Goal: Task Accomplishment & Management: Manage account settings

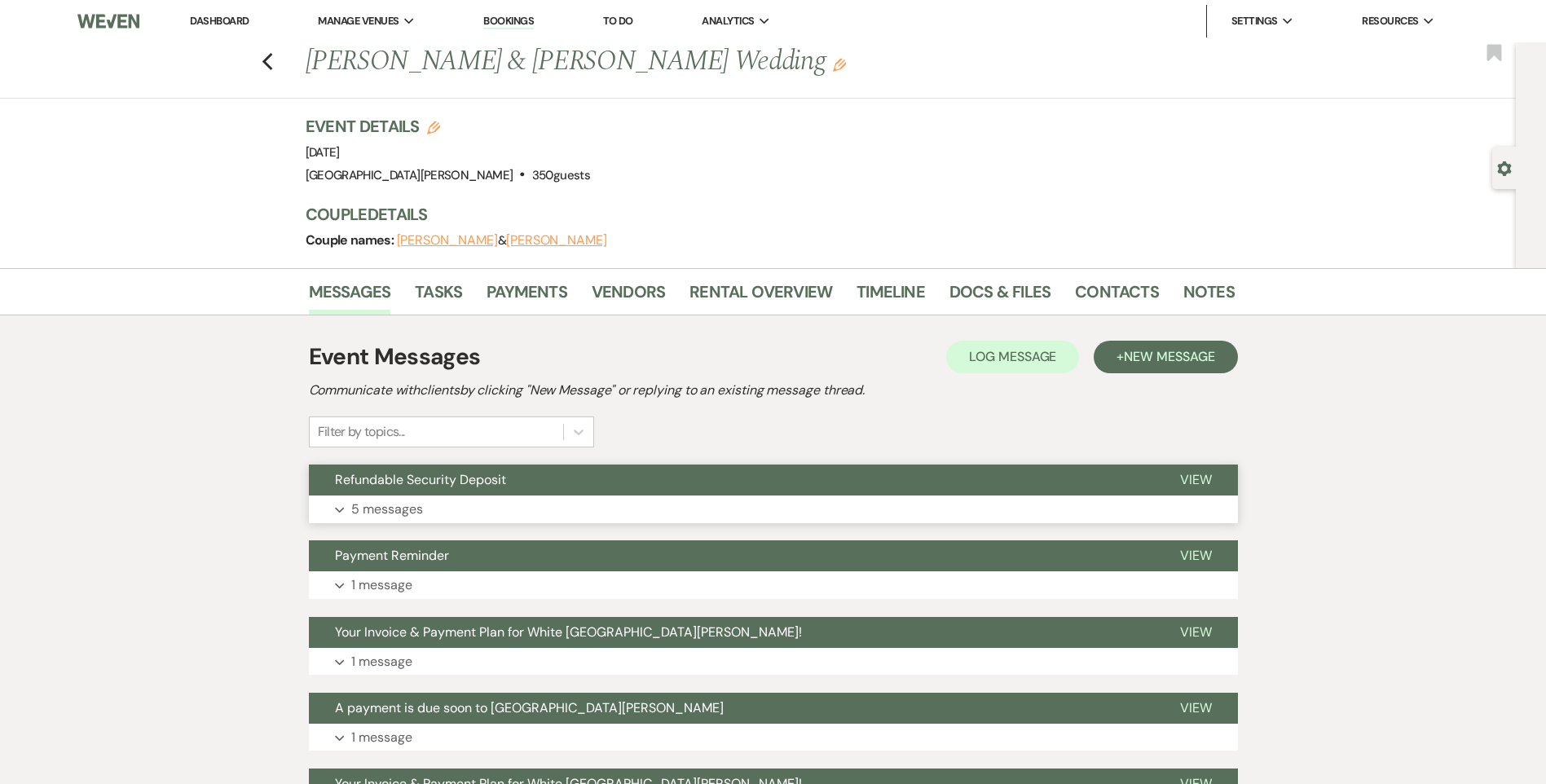
click at [559, 501] on button "Expand 5 messages" at bounding box center [774, 509] width 929 height 28
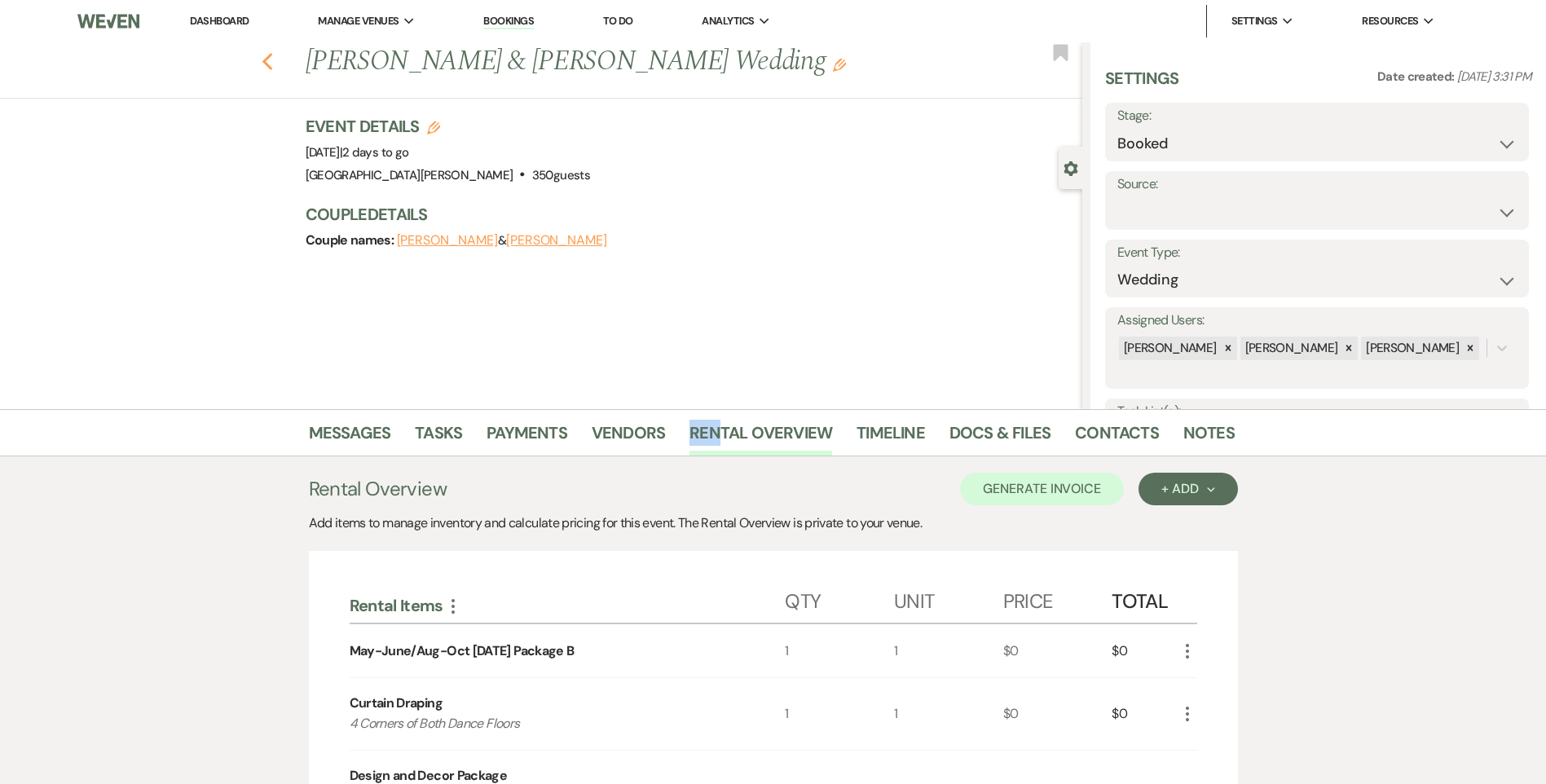
click at [272, 60] on use "button" at bounding box center [266, 61] width 10 height 18
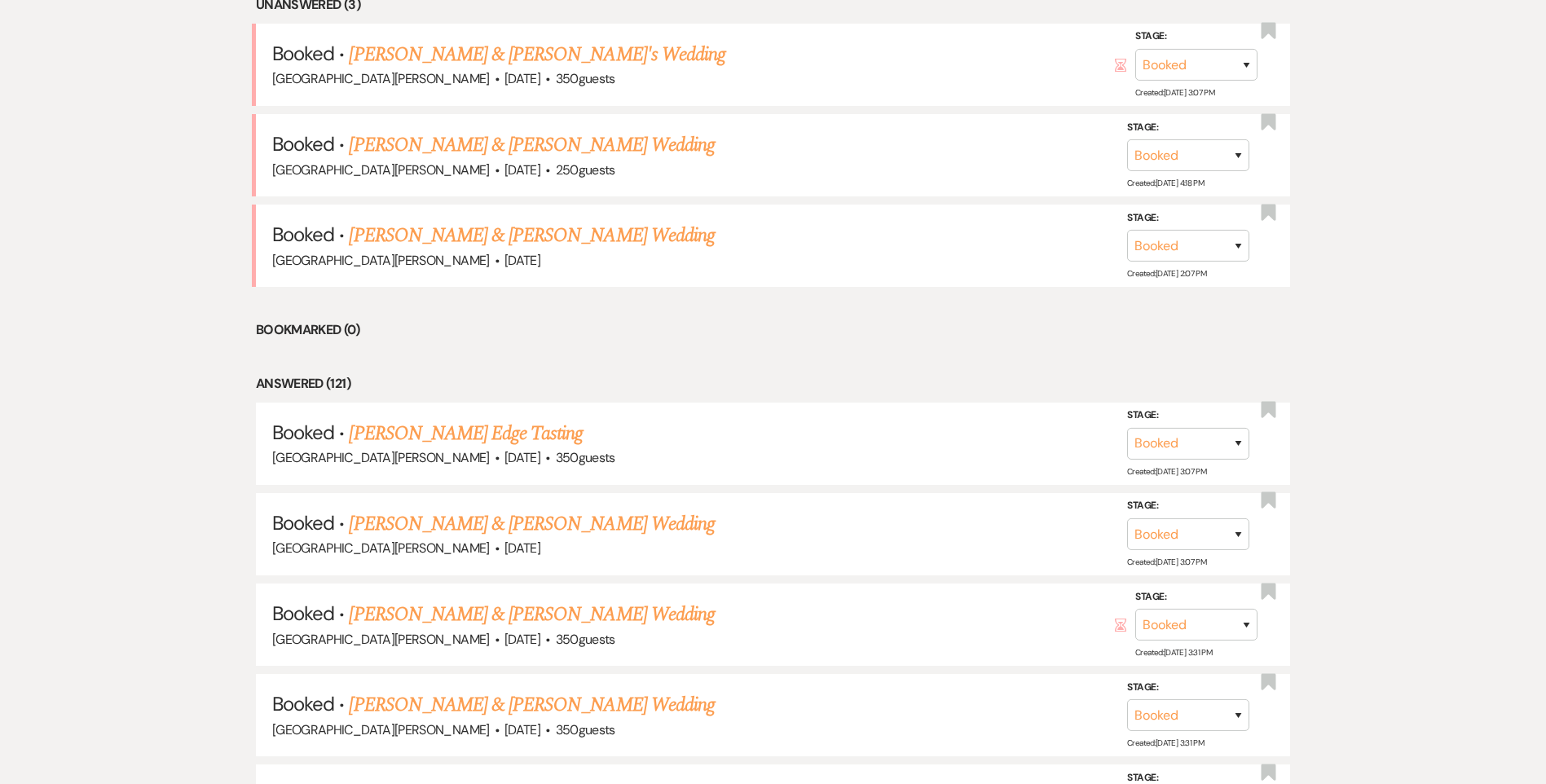
scroll to position [326, 0]
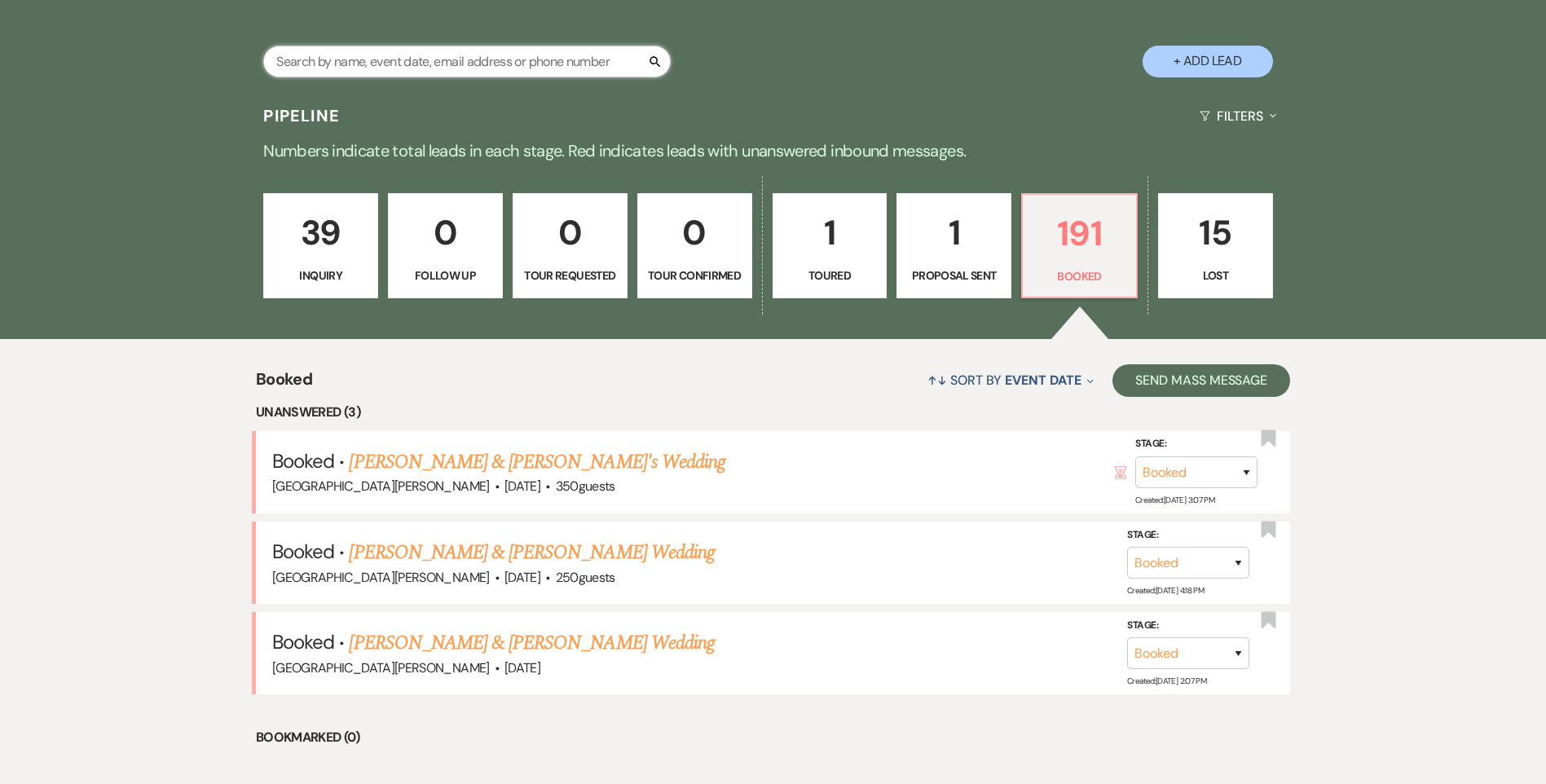
click at [431, 64] on input "text" at bounding box center [468, 61] width 408 height 32
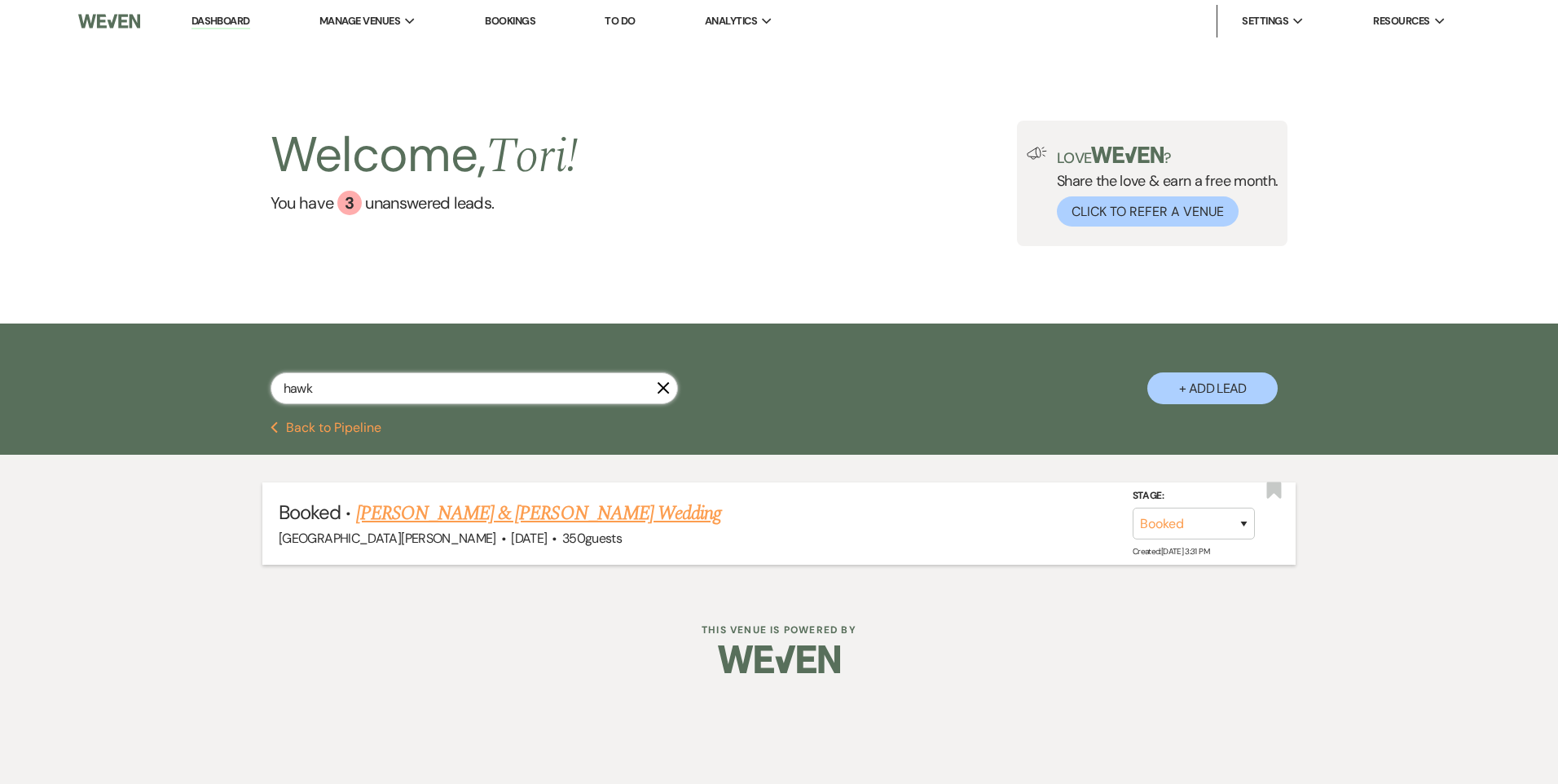
type input "hawk"
click at [500, 518] on link "Olivia Lehman & Gavin Hawk's Wedding" at bounding box center [538, 514] width 365 height 30
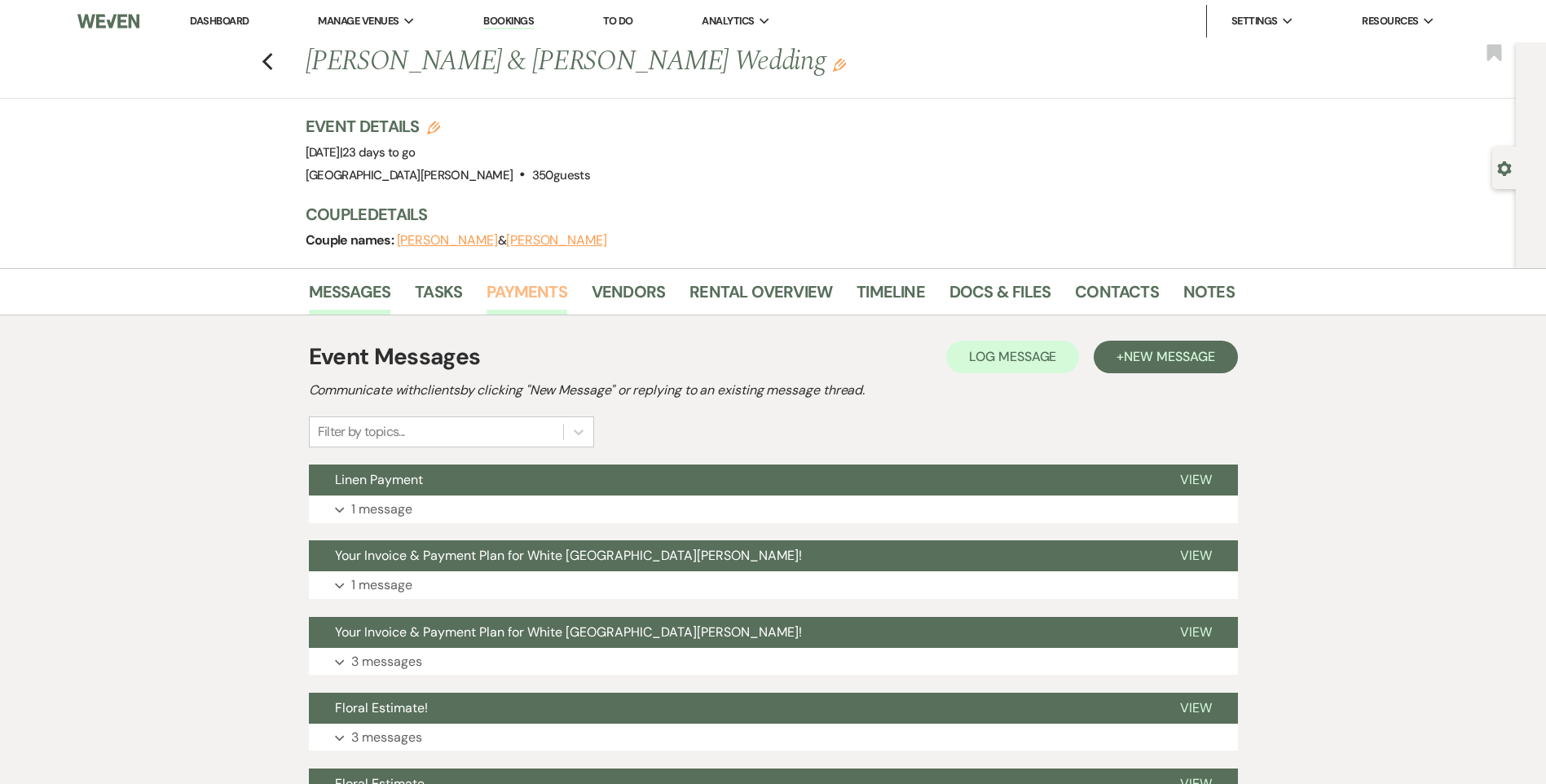
click at [522, 297] on link "Payments" at bounding box center [526, 296] width 81 height 36
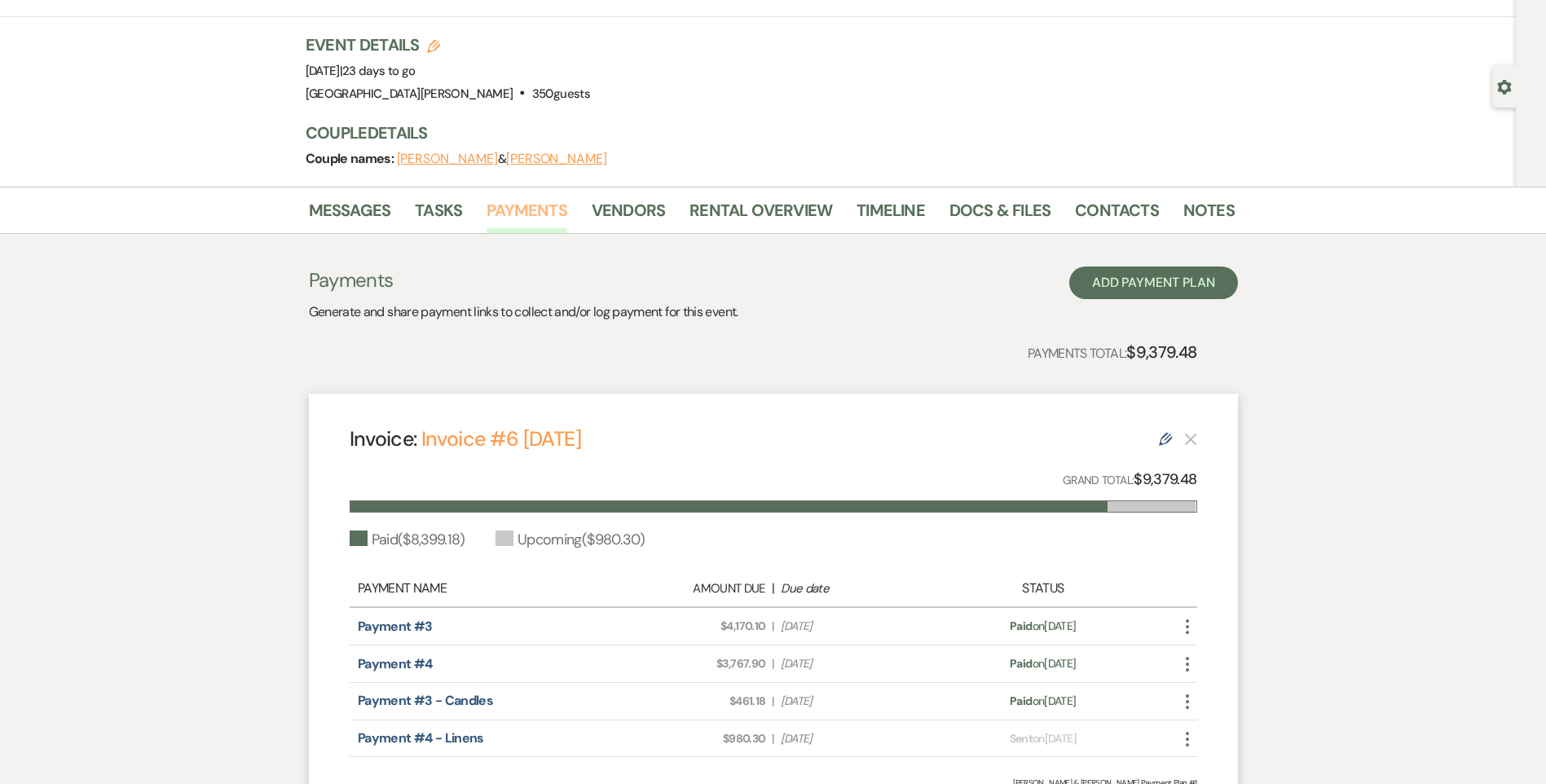
scroll to position [251, 0]
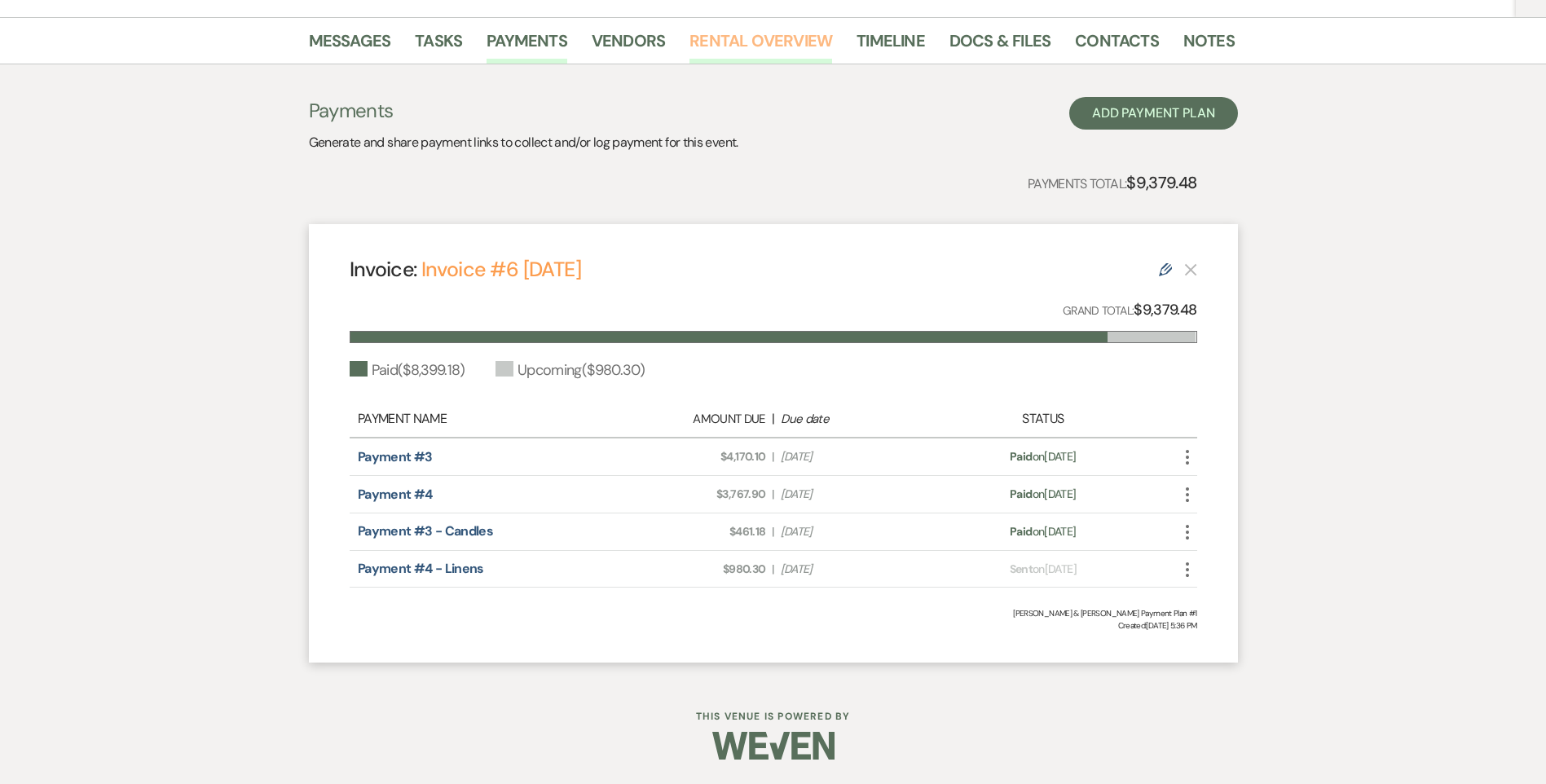
click at [735, 41] on link "Rental Overview" at bounding box center [760, 46] width 142 height 36
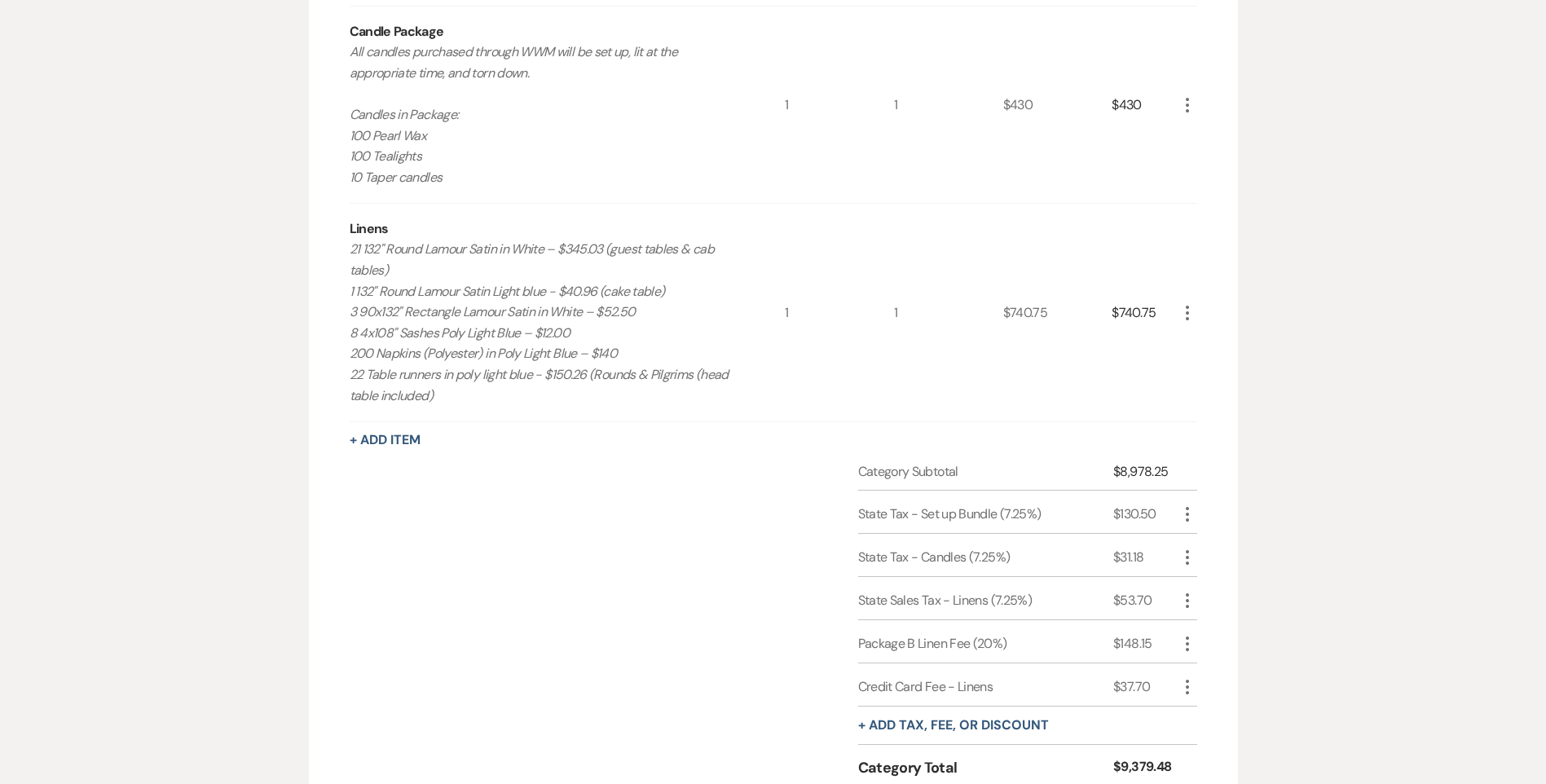
scroll to position [978, 0]
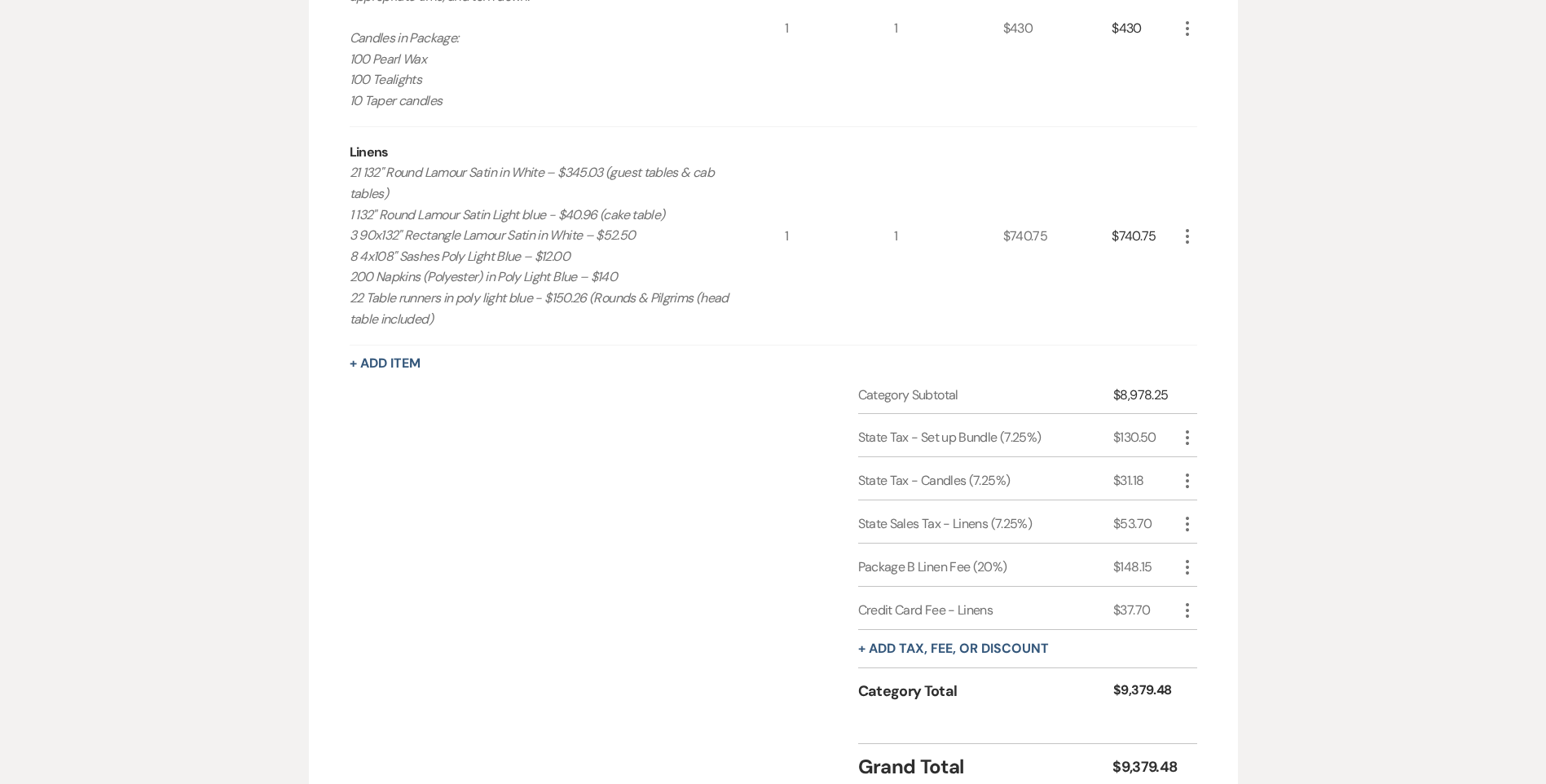
click at [1187, 611] on use "button" at bounding box center [1187, 611] width 4 height 15
click at [1202, 663] on icon "Delete" at bounding box center [1200, 669] width 10 height 12
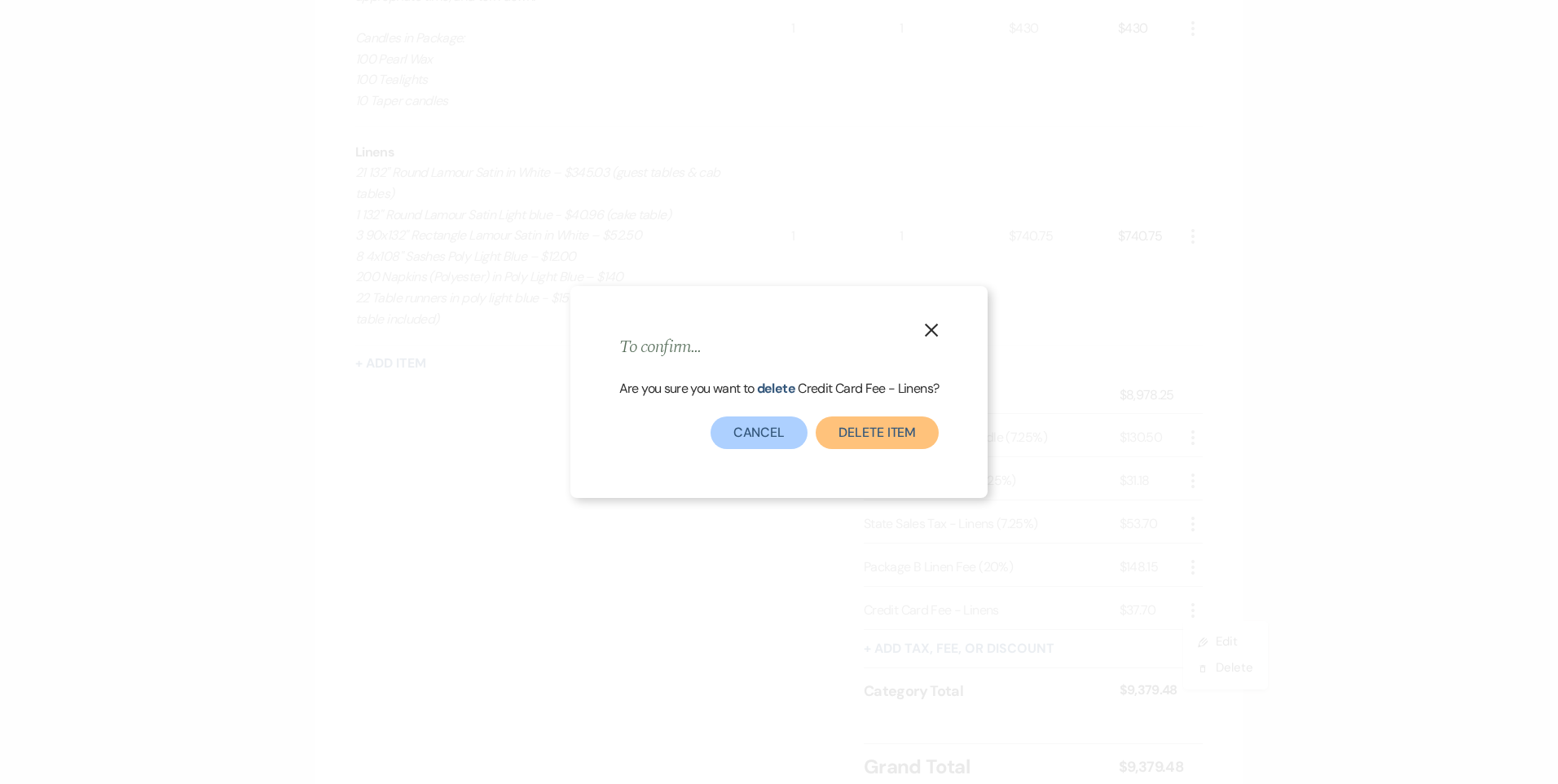
click at [898, 440] on button "Delete item" at bounding box center [877, 432] width 123 height 33
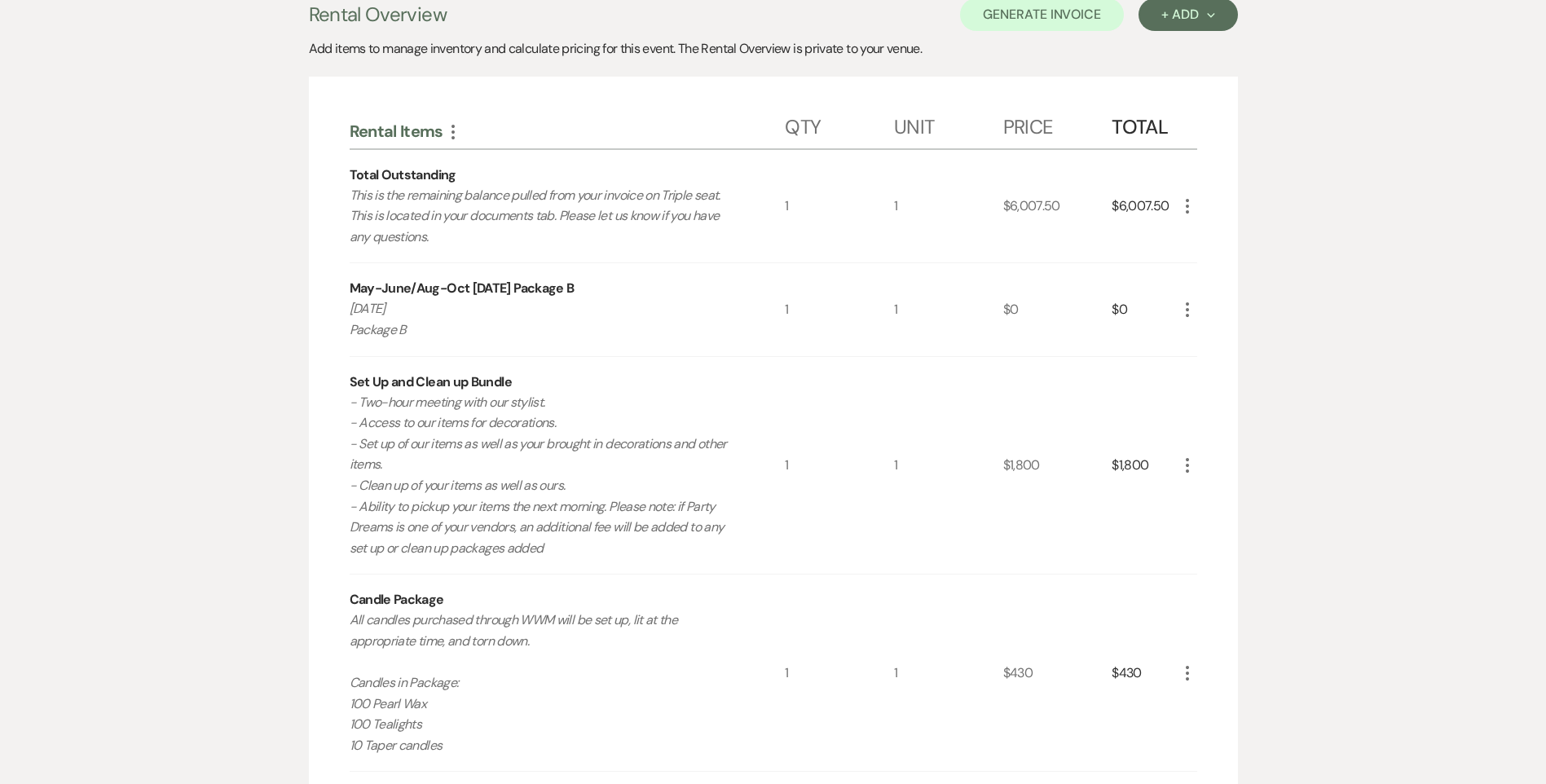
scroll to position [0, 0]
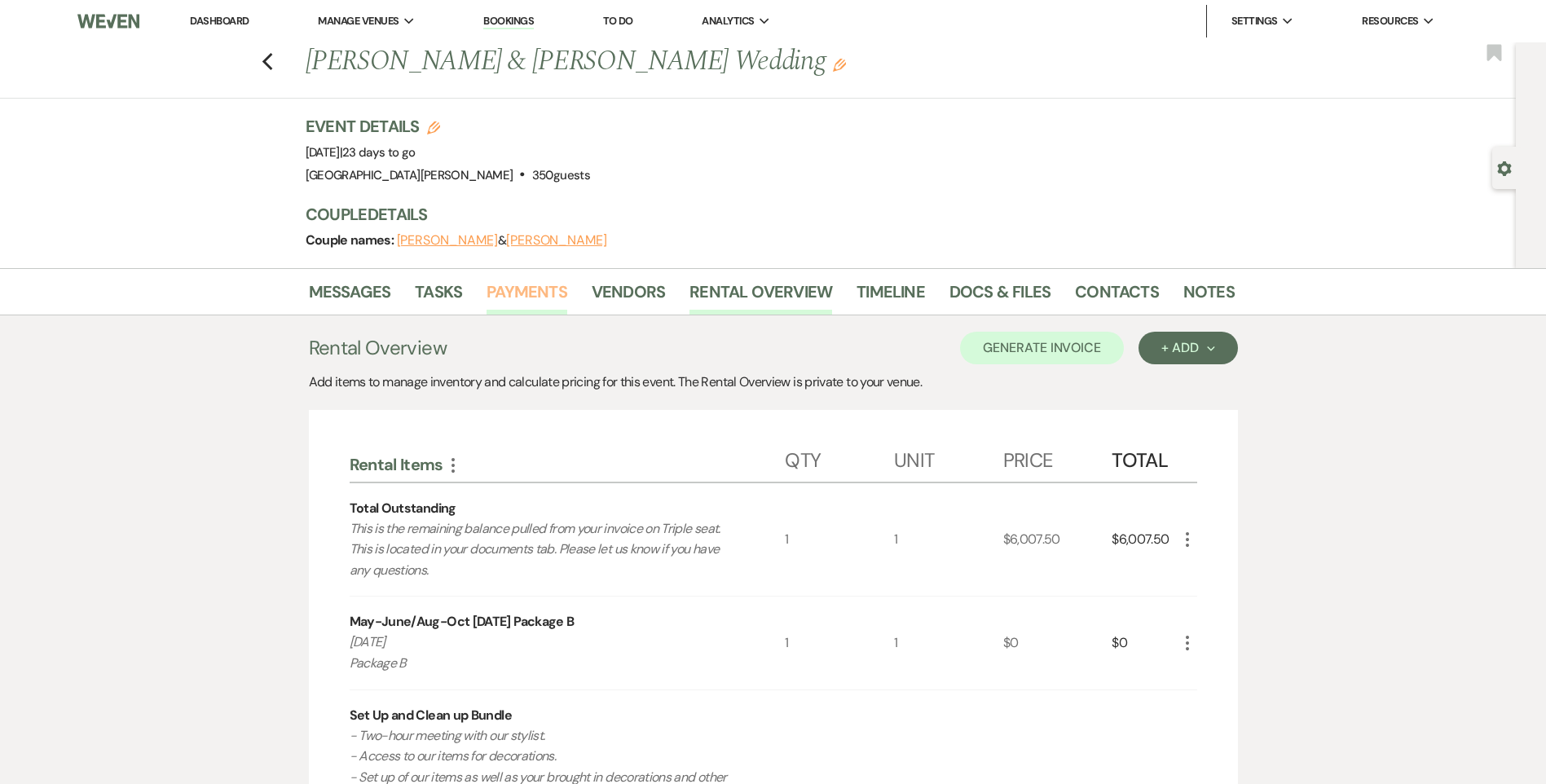
click at [500, 297] on link "Payments" at bounding box center [526, 296] width 81 height 36
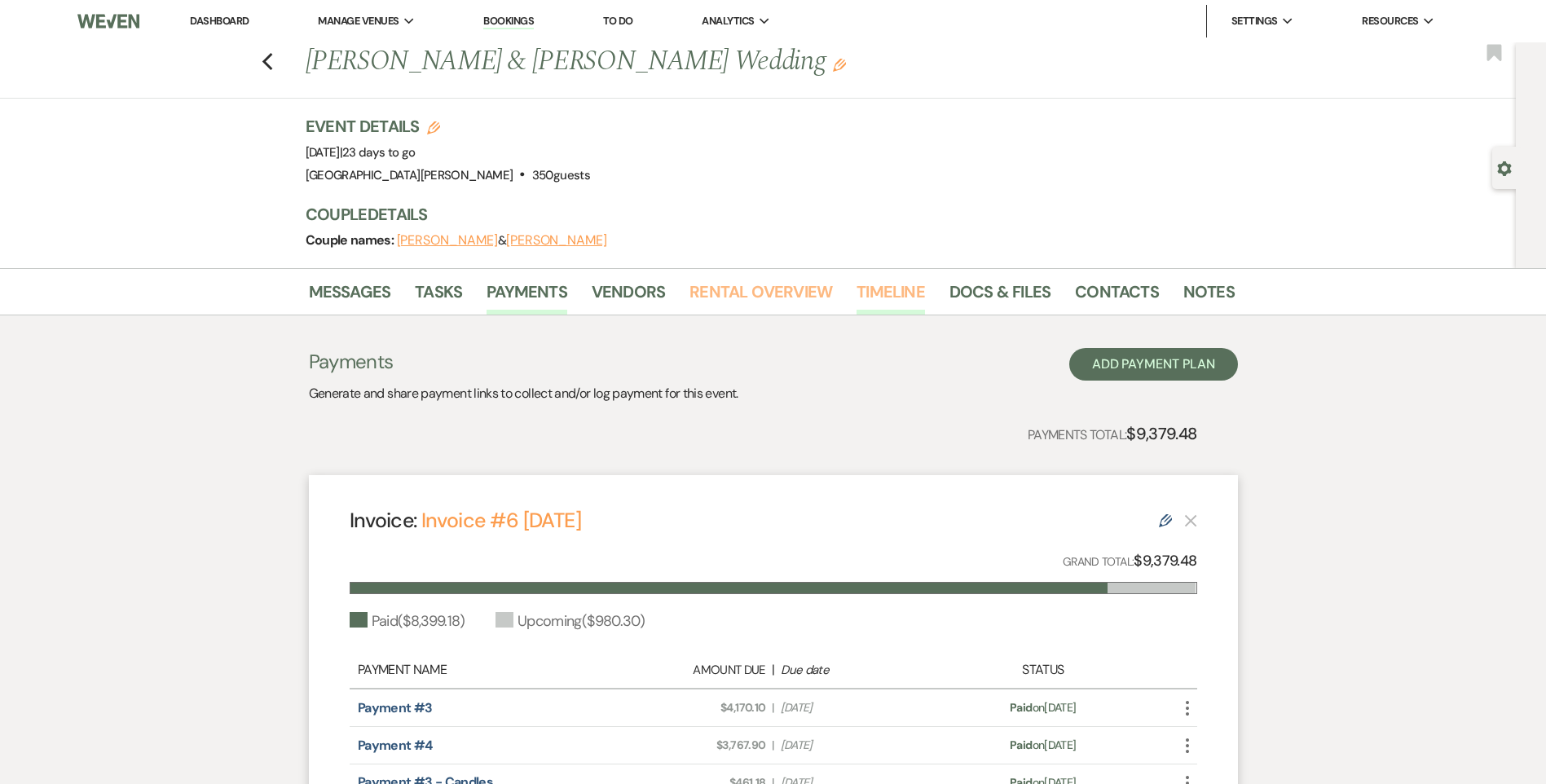
drag, startPoint x: 745, startPoint y: 292, endPoint x: 878, endPoint y: 313, distance: 134.6
click at [747, 293] on link "Rental Overview" at bounding box center [760, 296] width 142 height 36
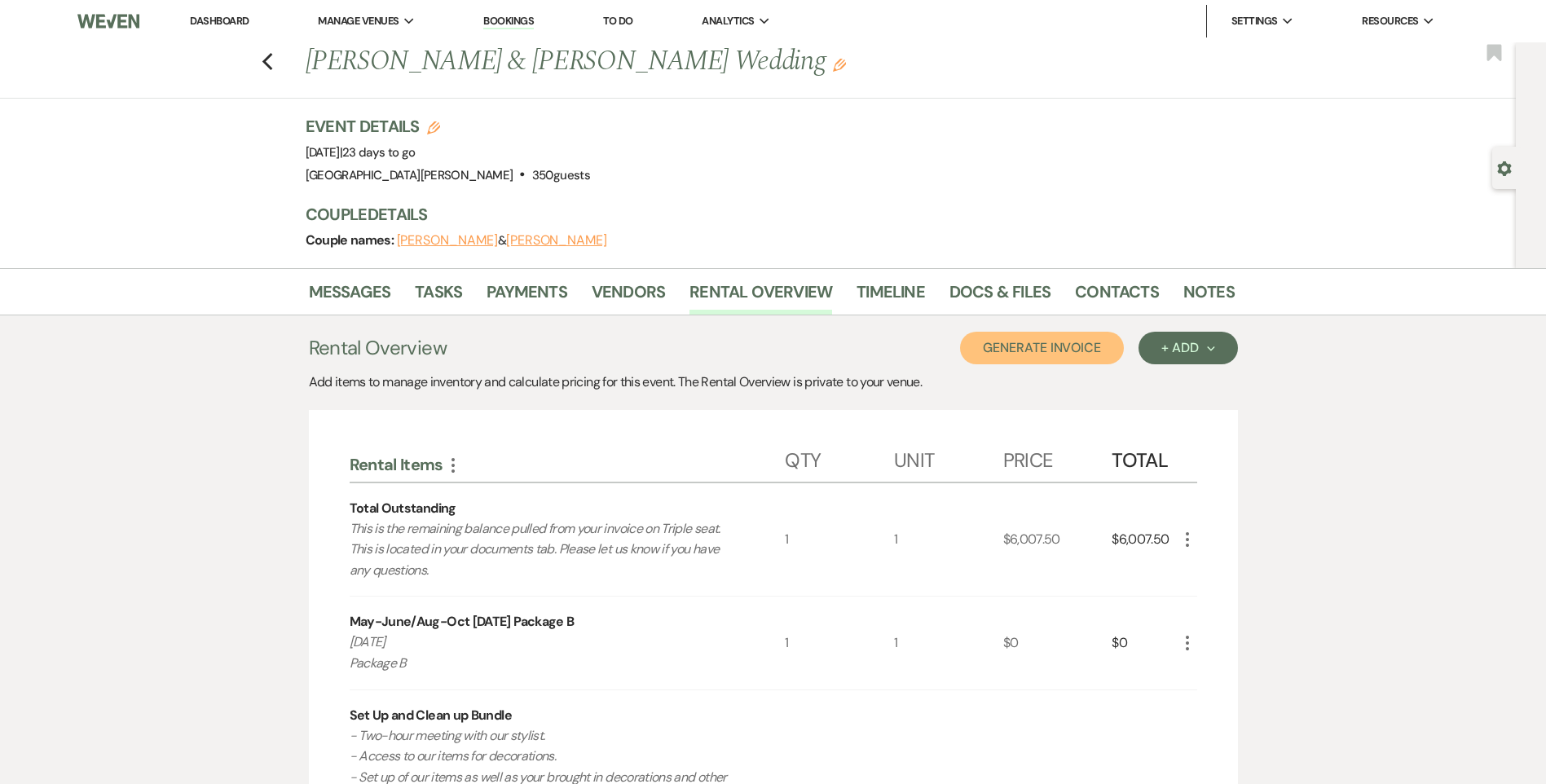
click at [983, 354] on button "Generate Invoice" at bounding box center [1042, 347] width 164 height 33
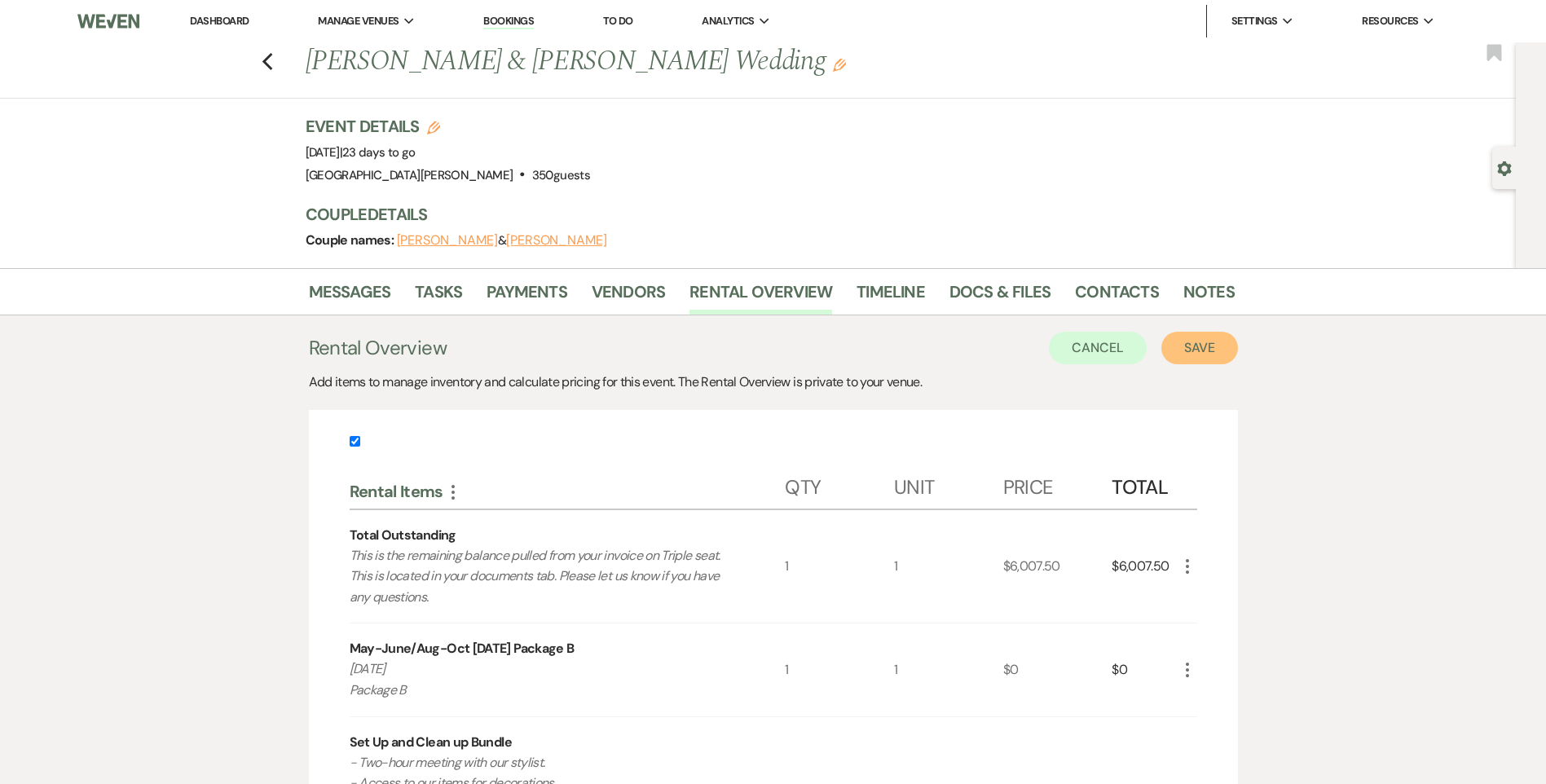
click at [1186, 357] on button "Save" at bounding box center [1200, 347] width 76 height 33
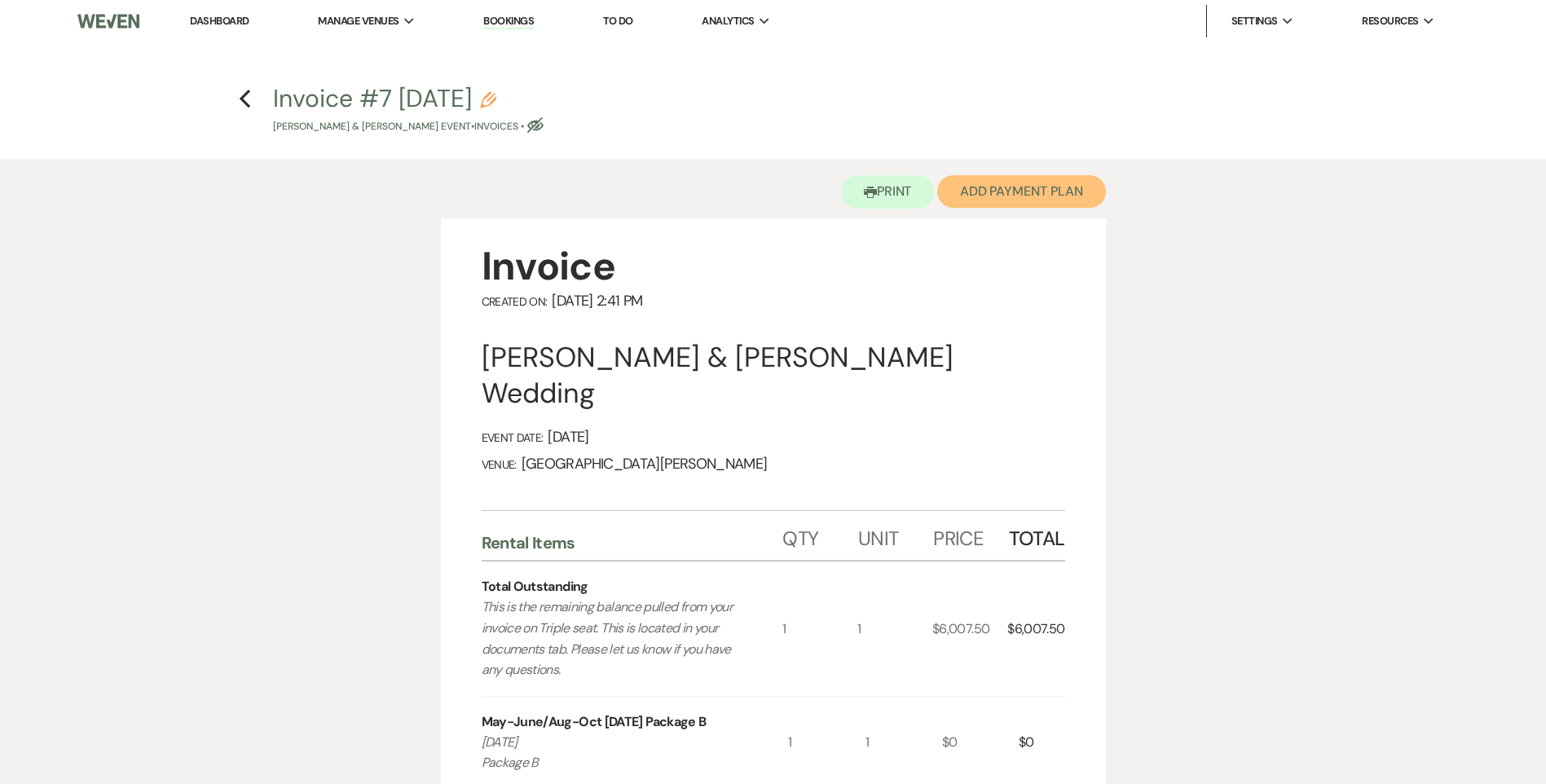
click at [1004, 190] on button "Add Payment Plan" at bounding box center [1021, 191] width 169 height 33
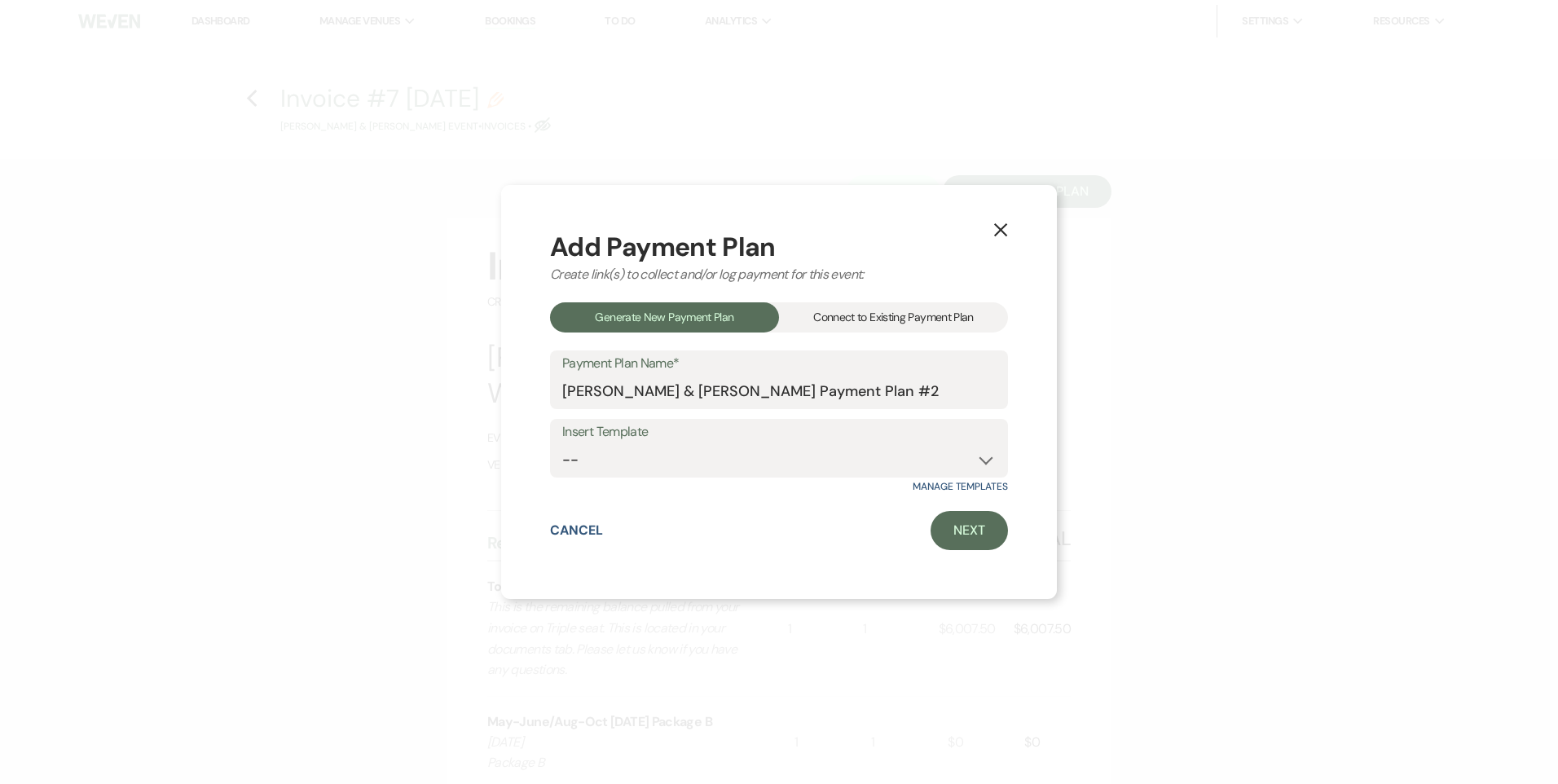
click at [849, 319] on div "Connect to Existing Payment Plan" at bounding box center [894, 318] width 229 height 30
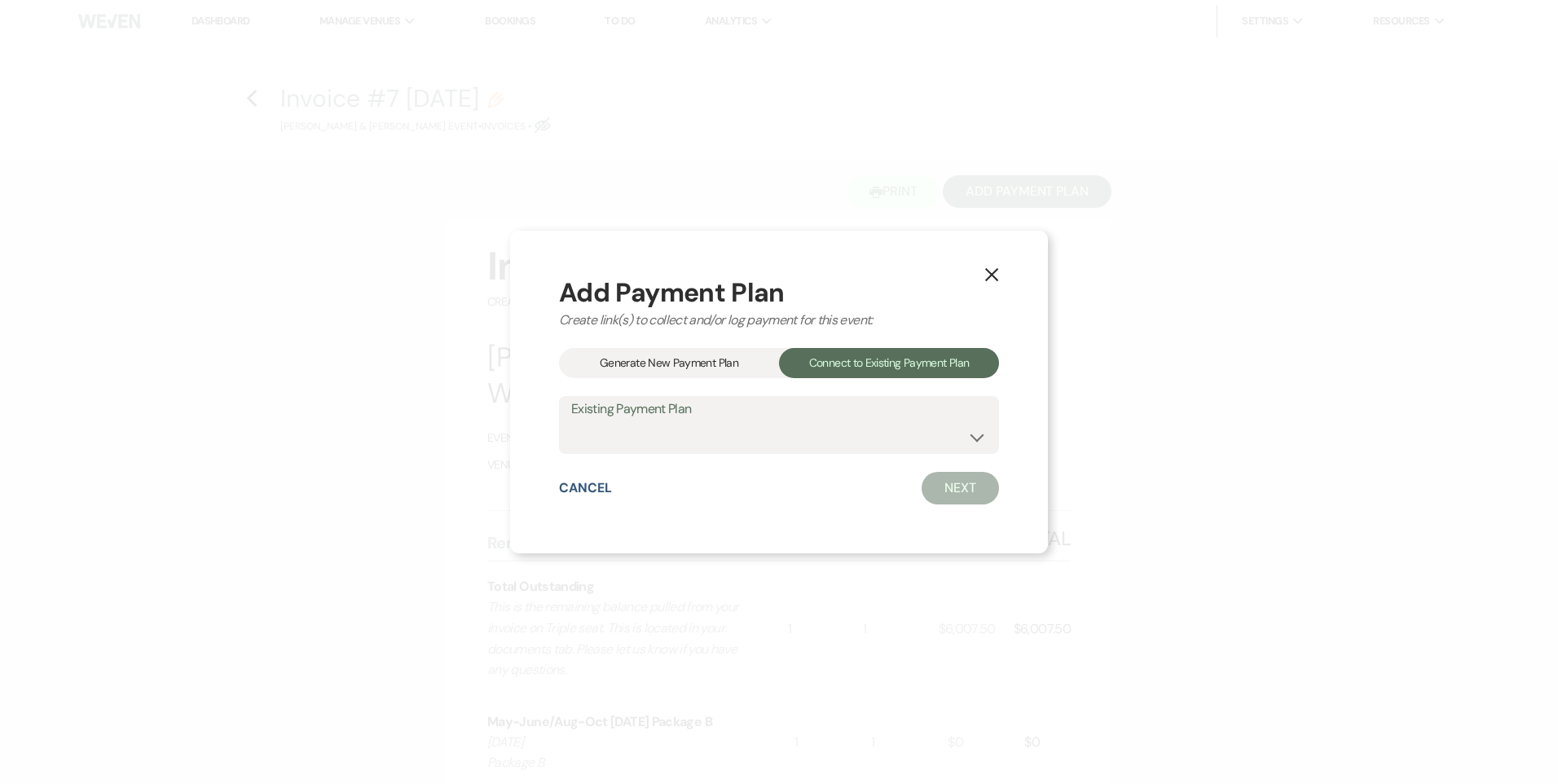
click at [767, 454] on div "Add Payment Plan Create link(s) to collect and/or log payment for this event: G…" at bounding box center [779, 392] width 440 height 225
click at [765, 425] on select "Olivia Lehman & Gavin Hawk's Payment Plan #1" at bounding box center [779, 437] width 415 height 32
select select "18779"
click at [572, 421] on select "Olivia Lehman & Gavin Hawk's Payment Plan #1" at bounding box center [779, 437] width 415 height 32
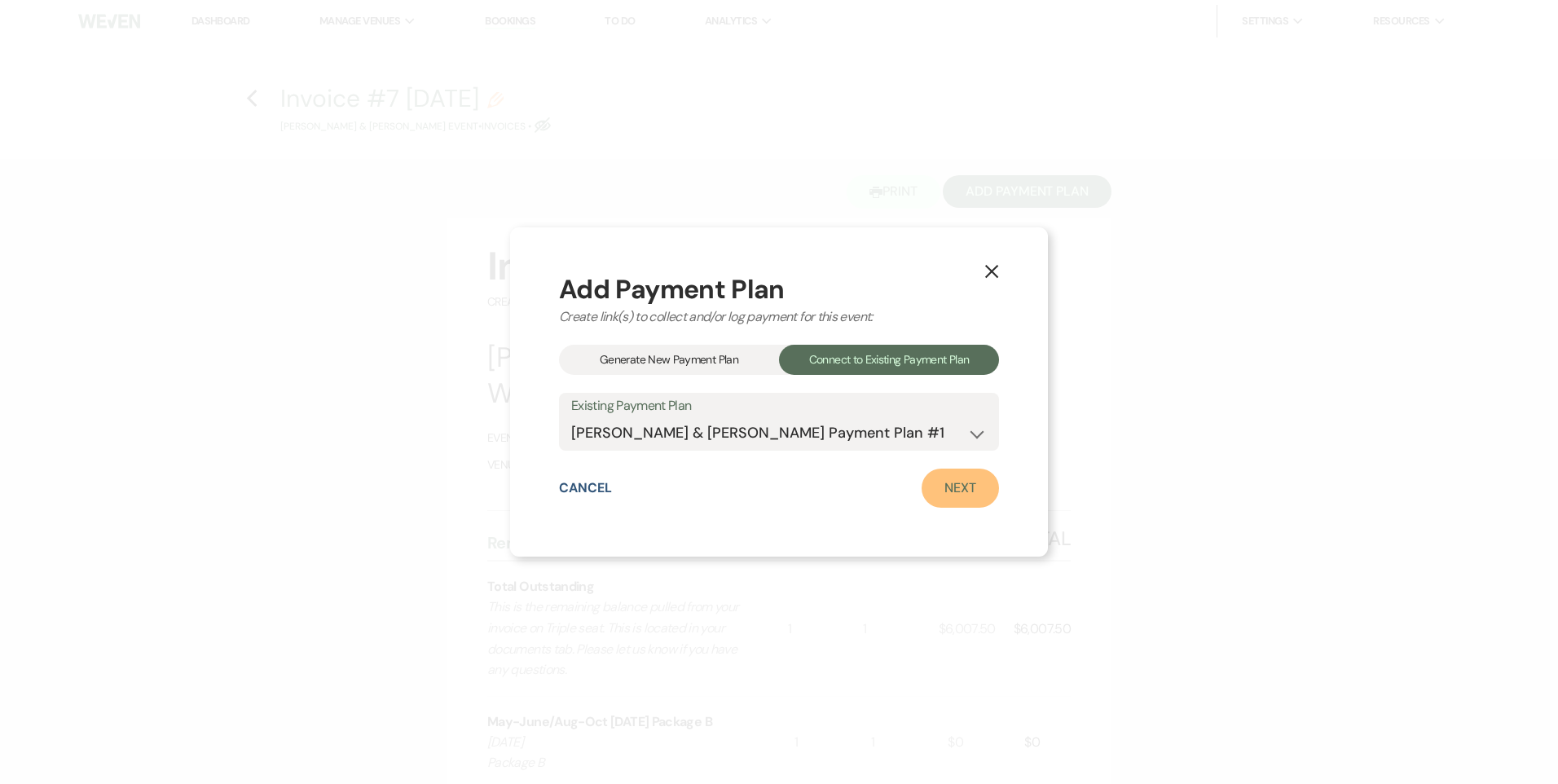
click at [944, 491] on link "Next" at bounding box center [960, 488] width 77 height 39
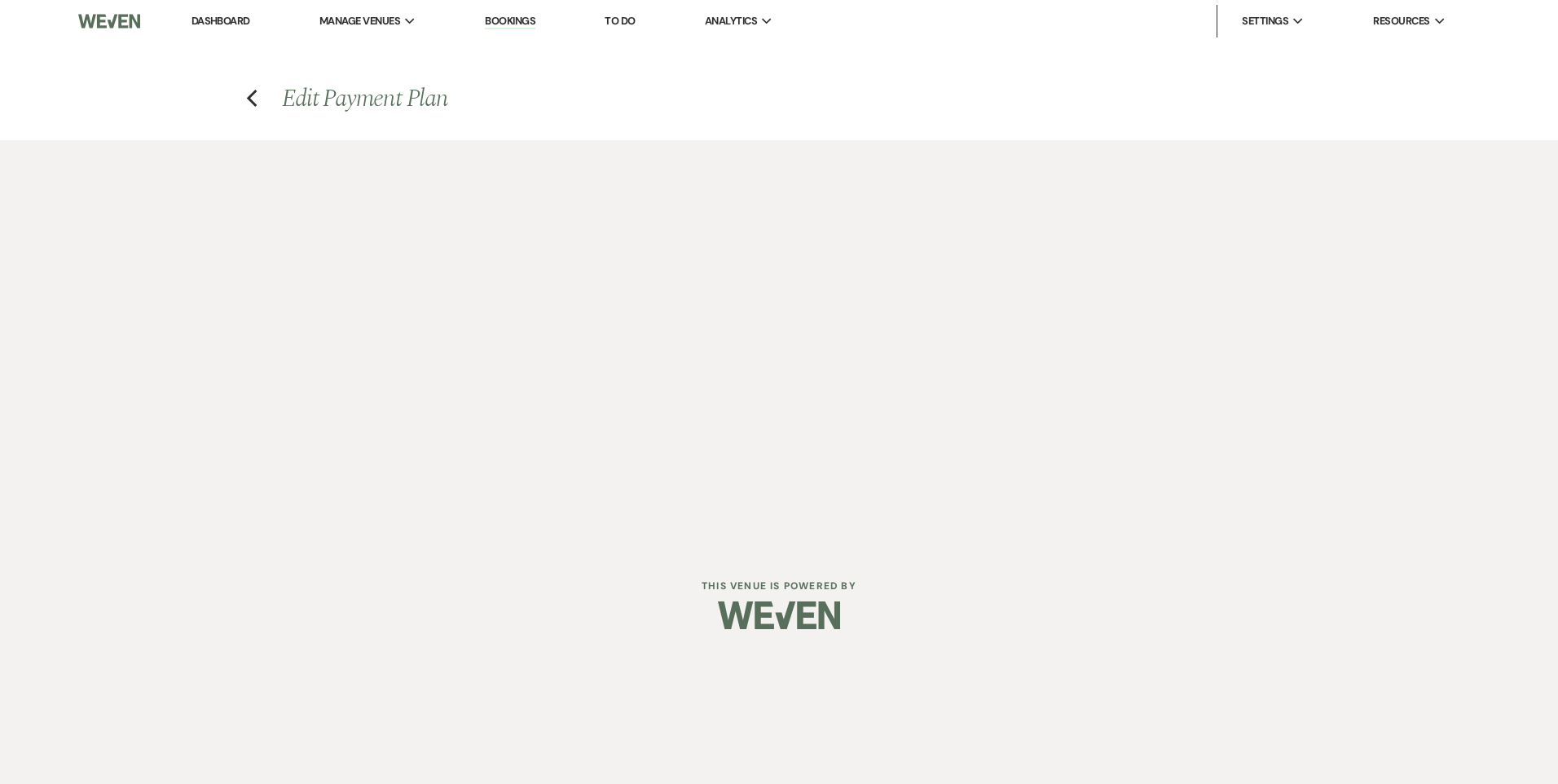
select select "27348"
select select "1"
select select "true"
select select "1"
select select "true"
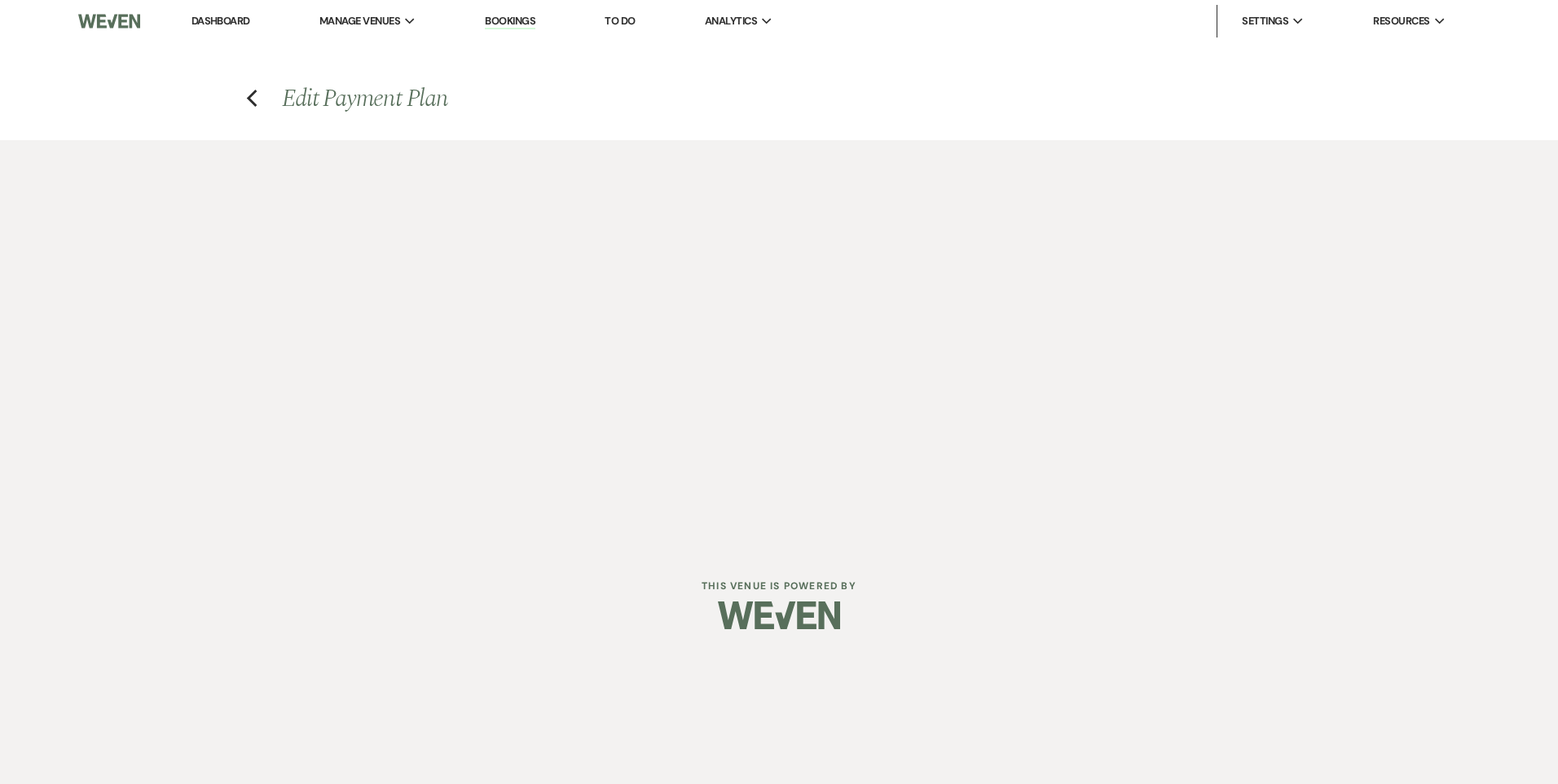
select select "1"
select select "true"
select select "2"
select select "flat"
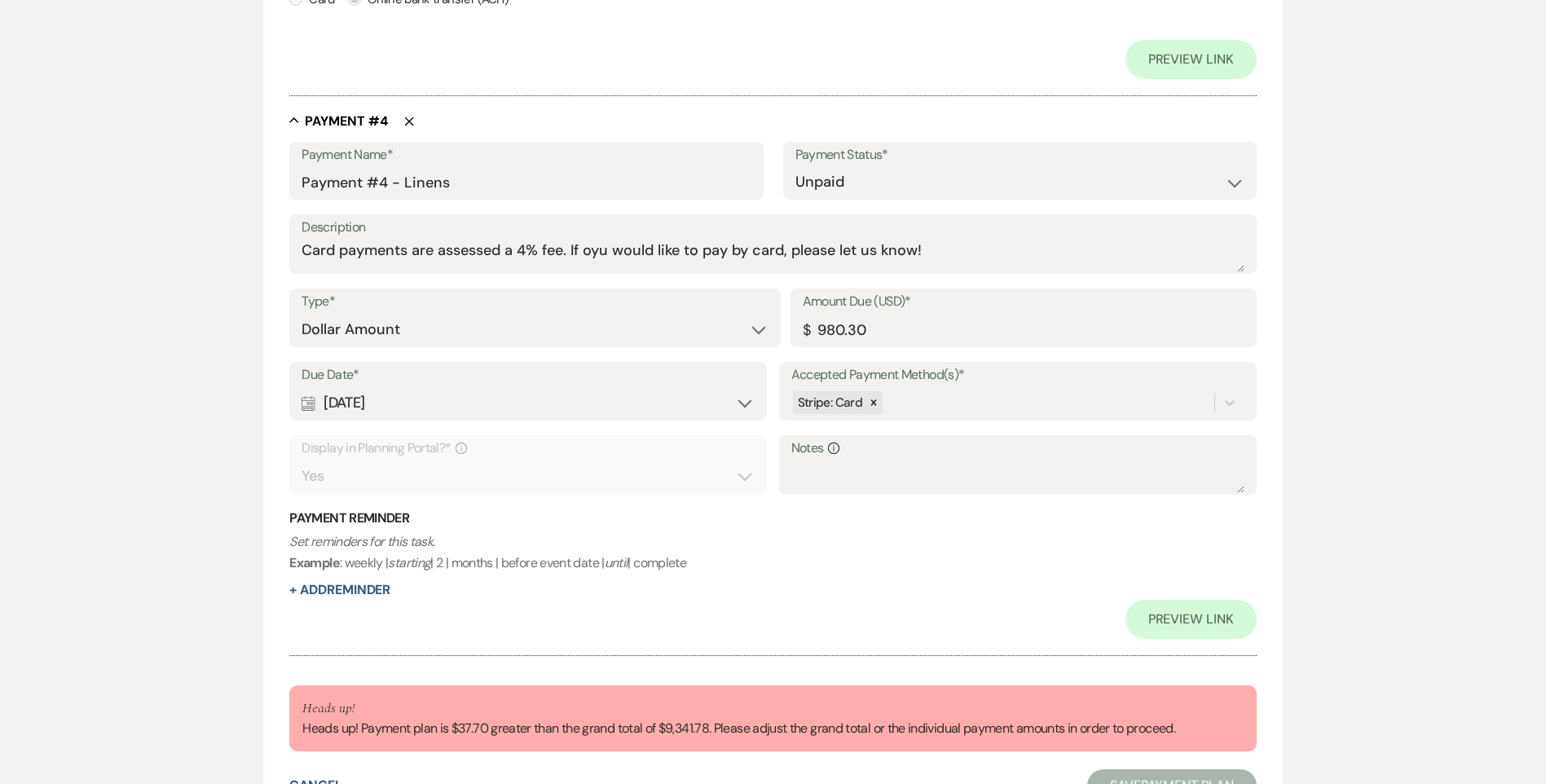
scroll to position [2169, 0]
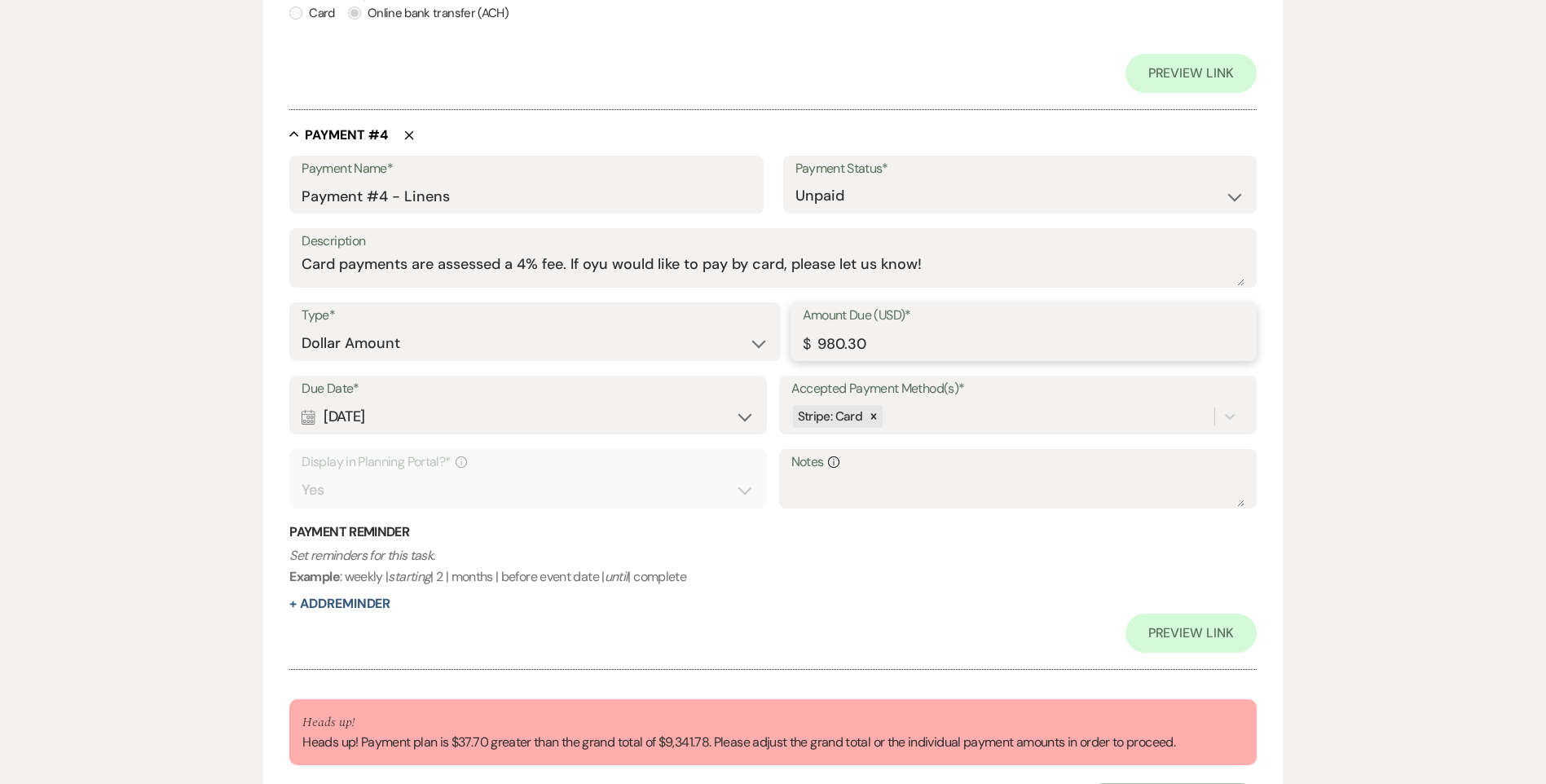
drag, startPoint x: 879, startPoint y: 345, endPoint x: 781, endPoint y: 349, distance: 98.1
click at [788, 349] on div "Type* Dollar Amount Percentage of Grand Total Amount Due (USD)* $ 980.30" at bounding box center [773, 339] width 967 height 74
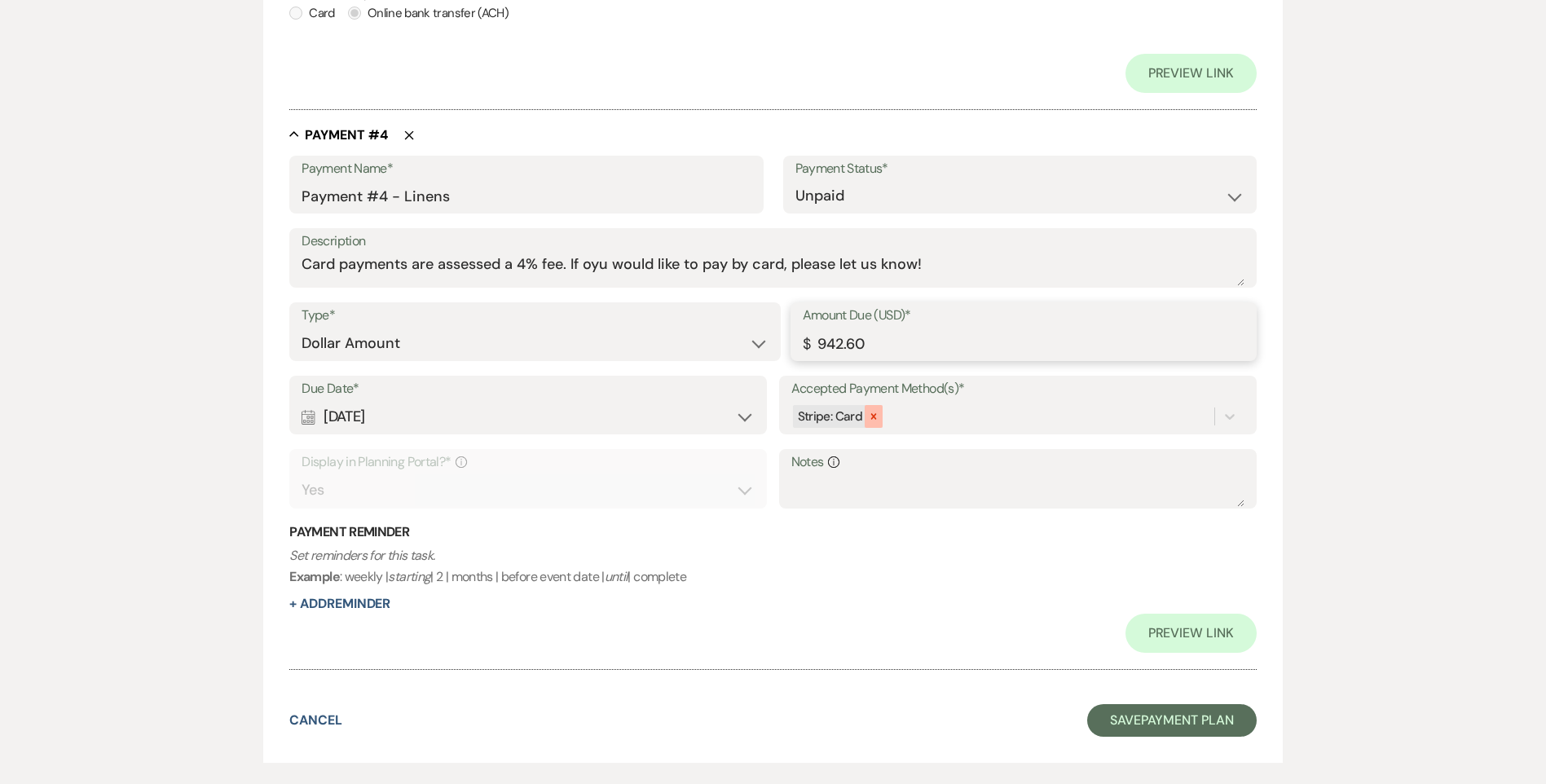
click at [876, 413] on icon at bounding box center [874, 416] width 11 height 11
type input "942.60"
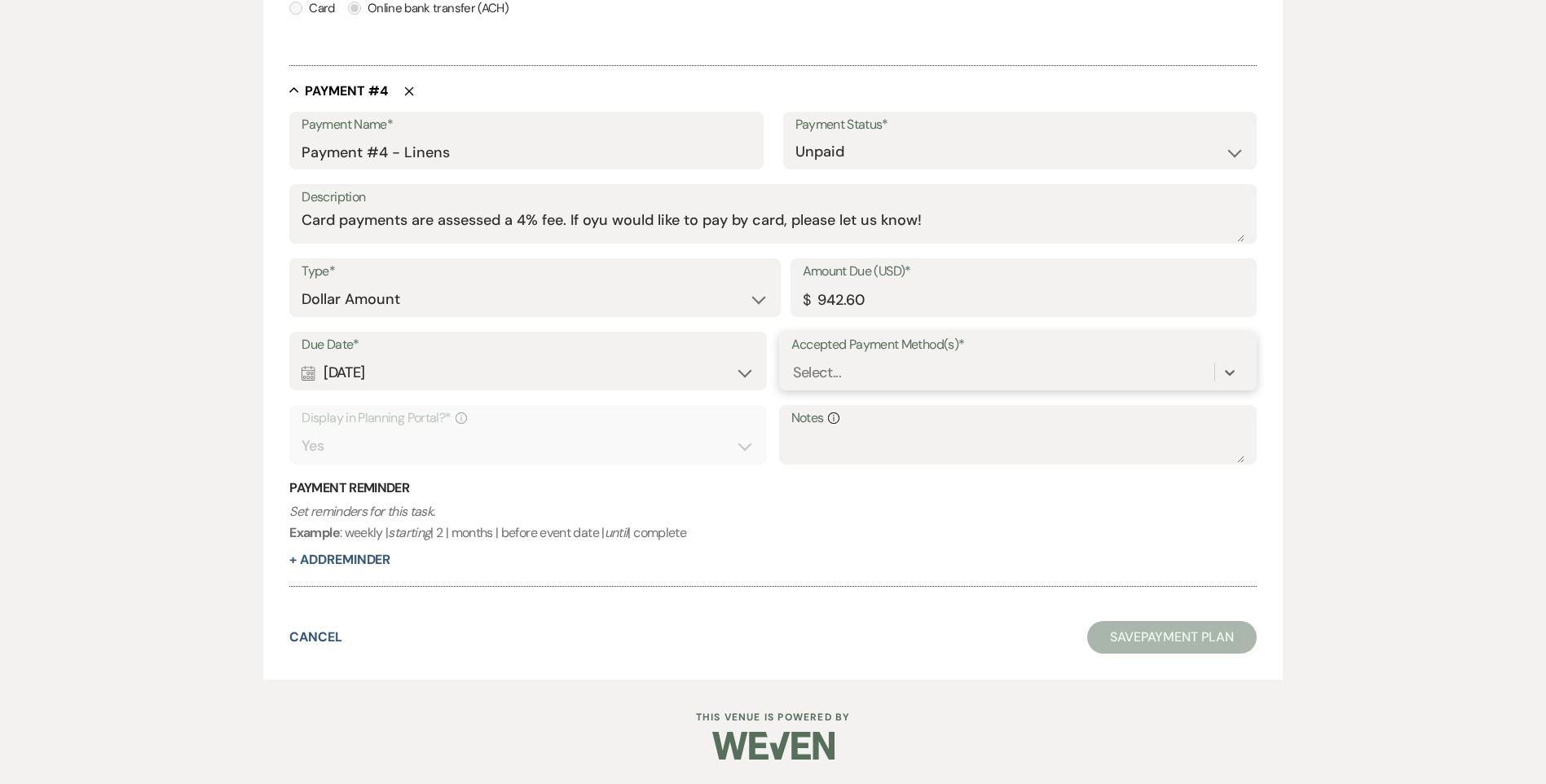
scroll to position [2090, 0]
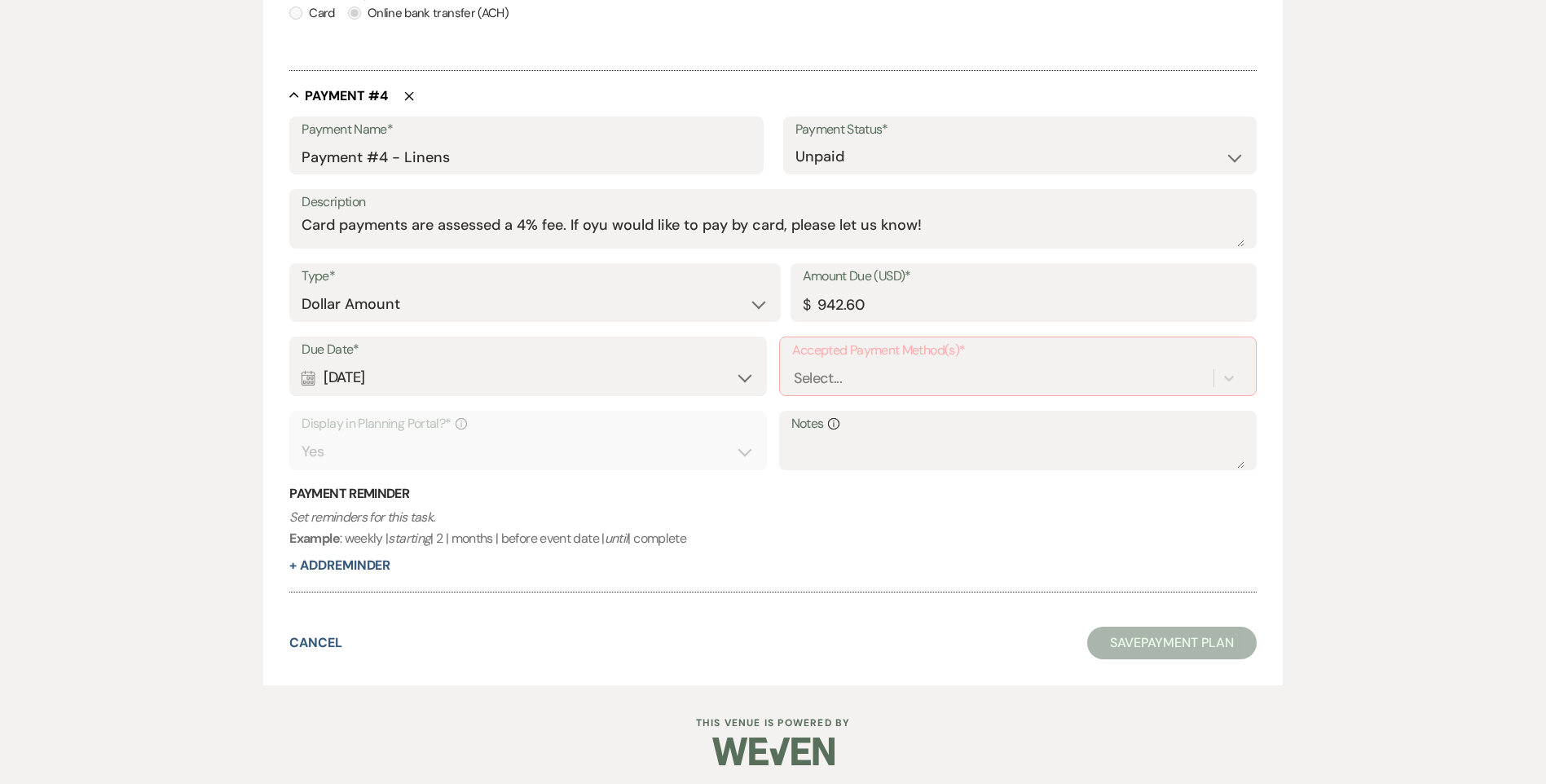
click at [888, 414] on label "Notes Info" at bounding box center [1018, 424] width 454 height 23
click at [888, 436] on textarea "Notes Info" at bounding box center [1018, 452] width 454 height 33
click at [887, 381] on div "Select..." at bounding box center [1003, 378] width 421 height 29
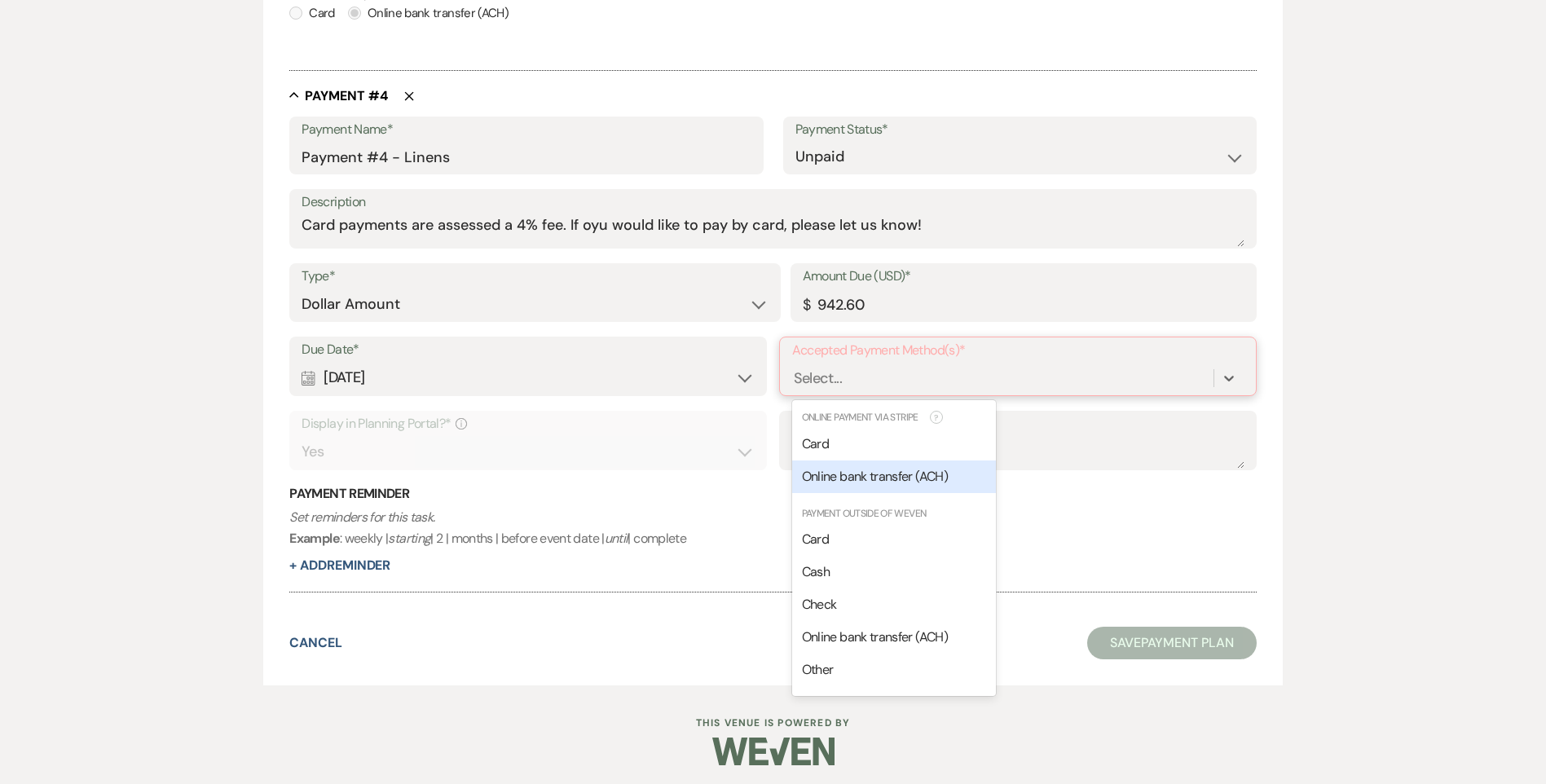
click at [860, 478] on span "Online bank transfer (ACH)" at bounding box center [875, 476] width 146 height 17
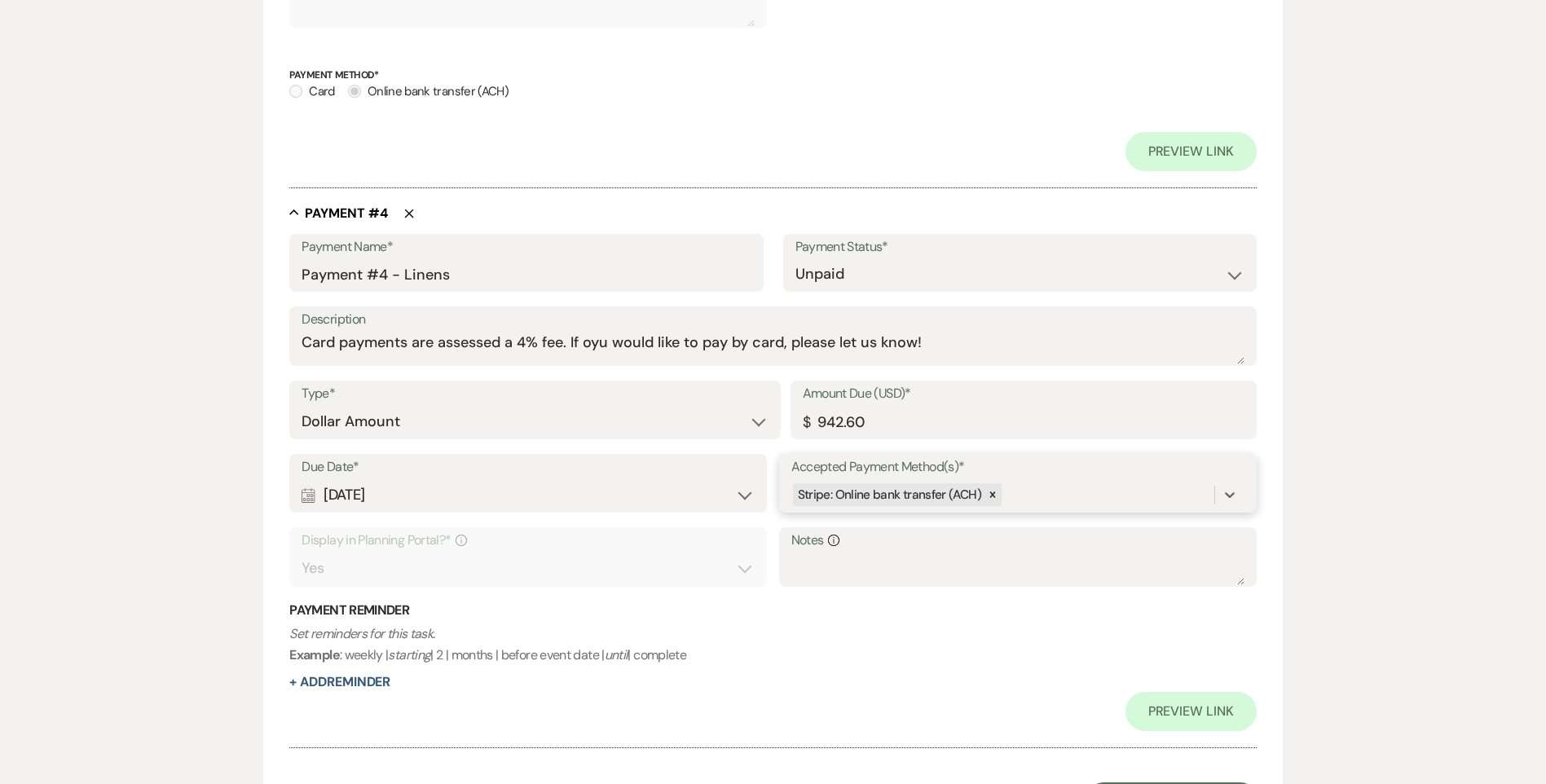
scroll to position [2169, 0]
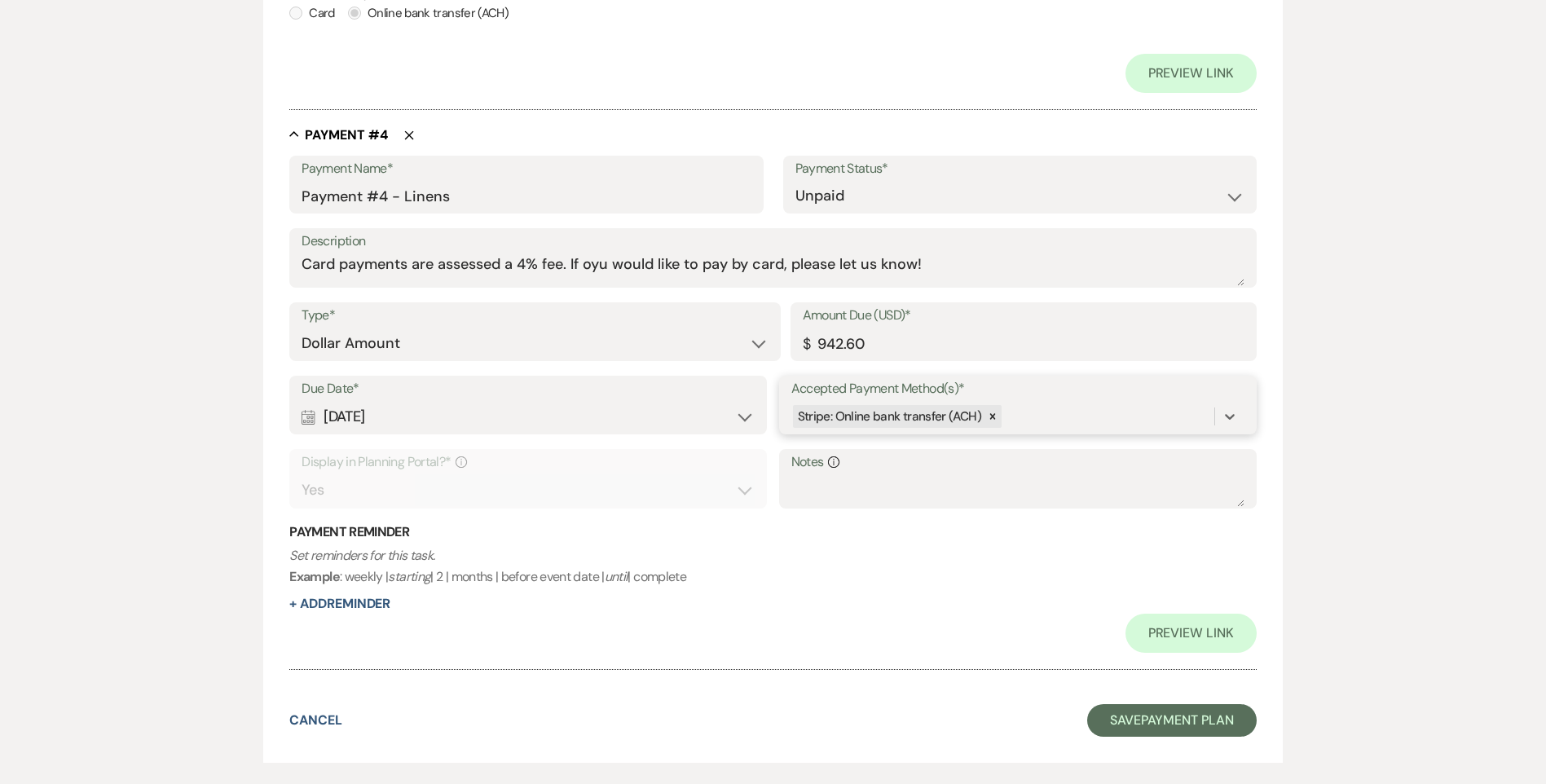
click at [1124, 414] on div "Stripe: Online bank transfer (ACH)" at bounding box center [1003, 416] width 423 height 29
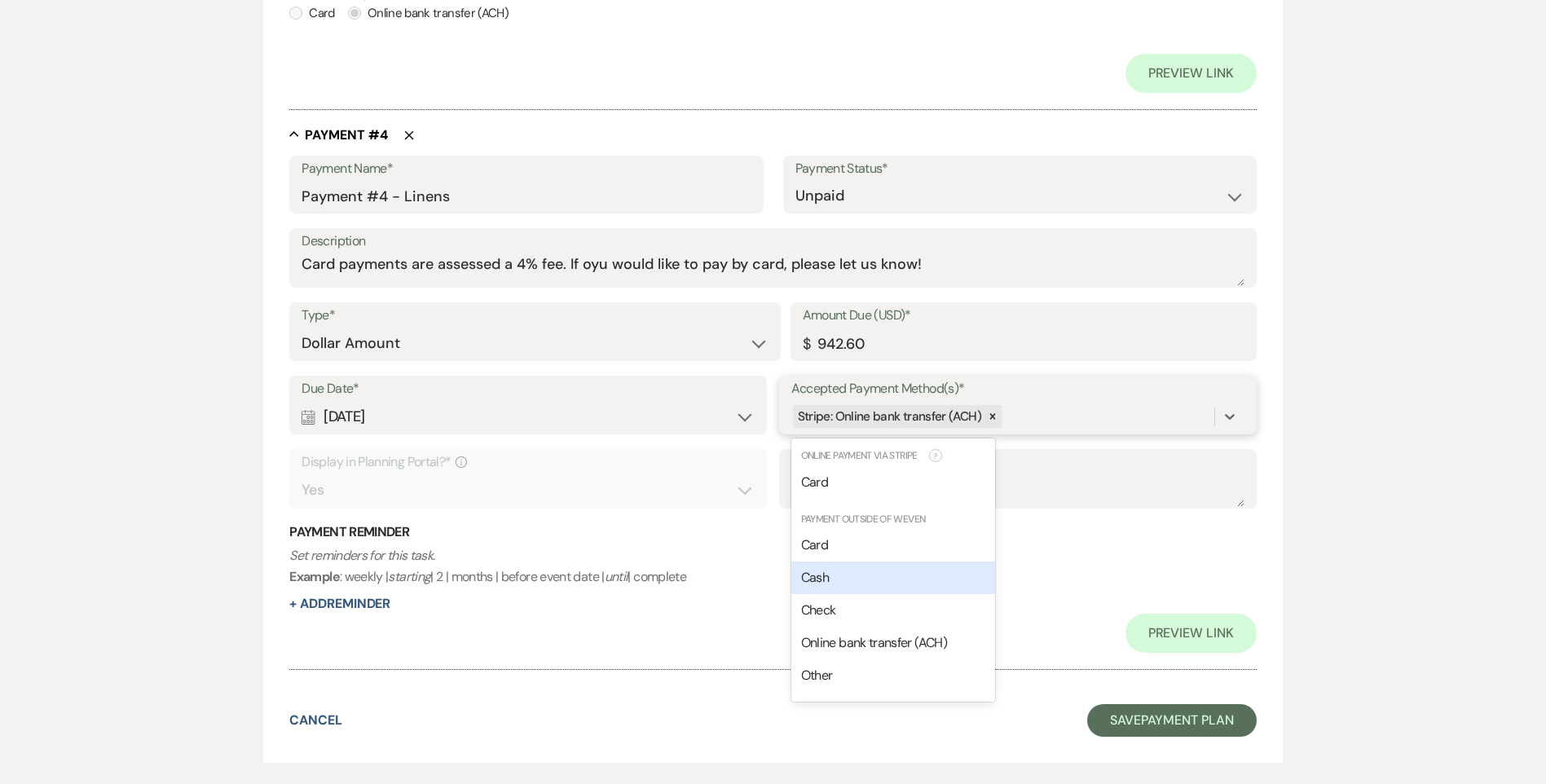
drag, startPoint x: 943, startPoint y: 571, endPoint x: 1001, endPoint y: 526, distance: 73.4
click at [943, 572] on div "Cash" at bounding box center [893, 577] width 204 height 33
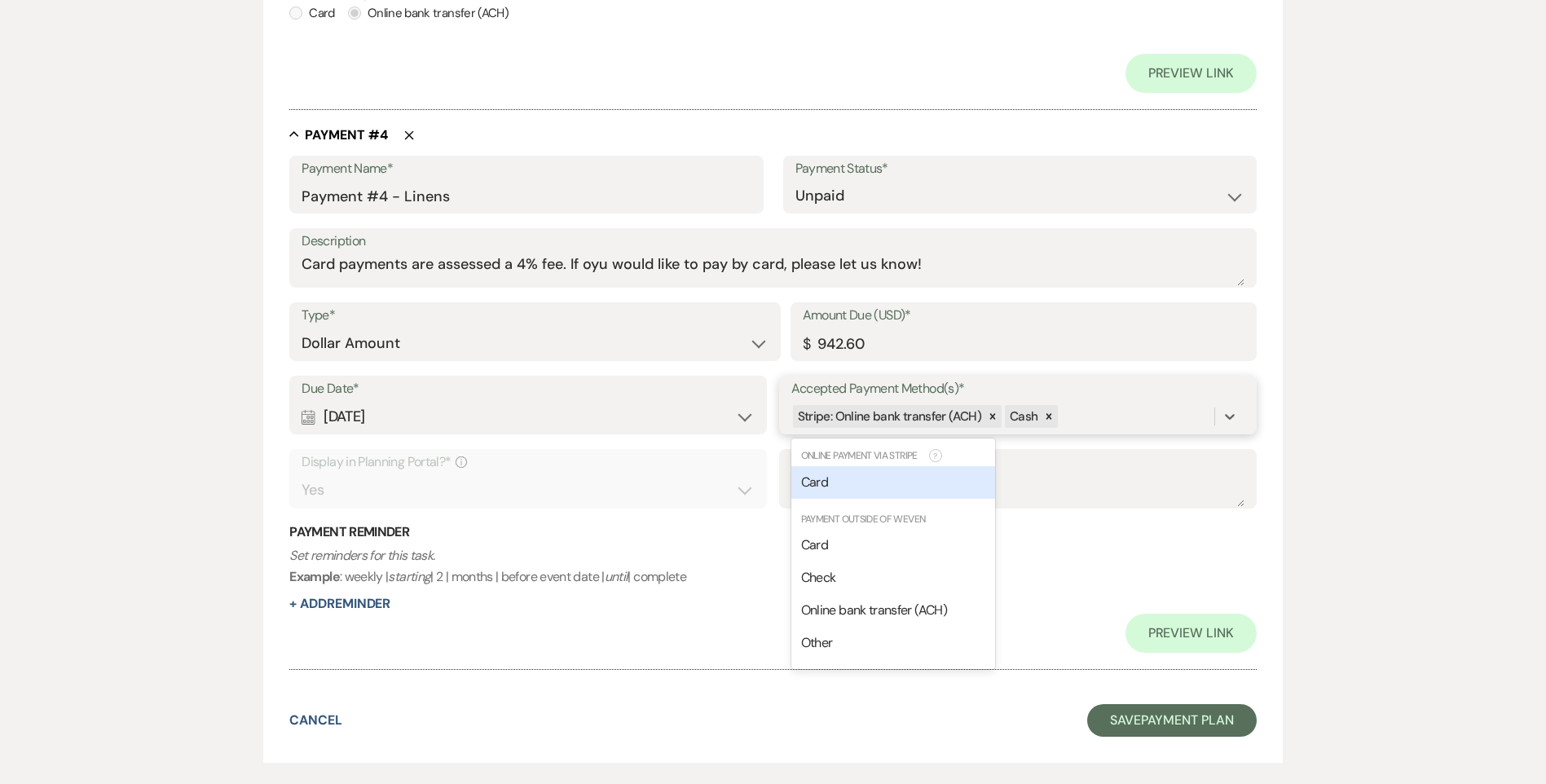
click at [1109, 419] on div "Stripe: Online bank transfer (ACH) Cash" at bounding box center [1003, 416] width 423 height 29
click at [950, 572] on div "Check" at bounding box center [893, 577] width 204 height 33
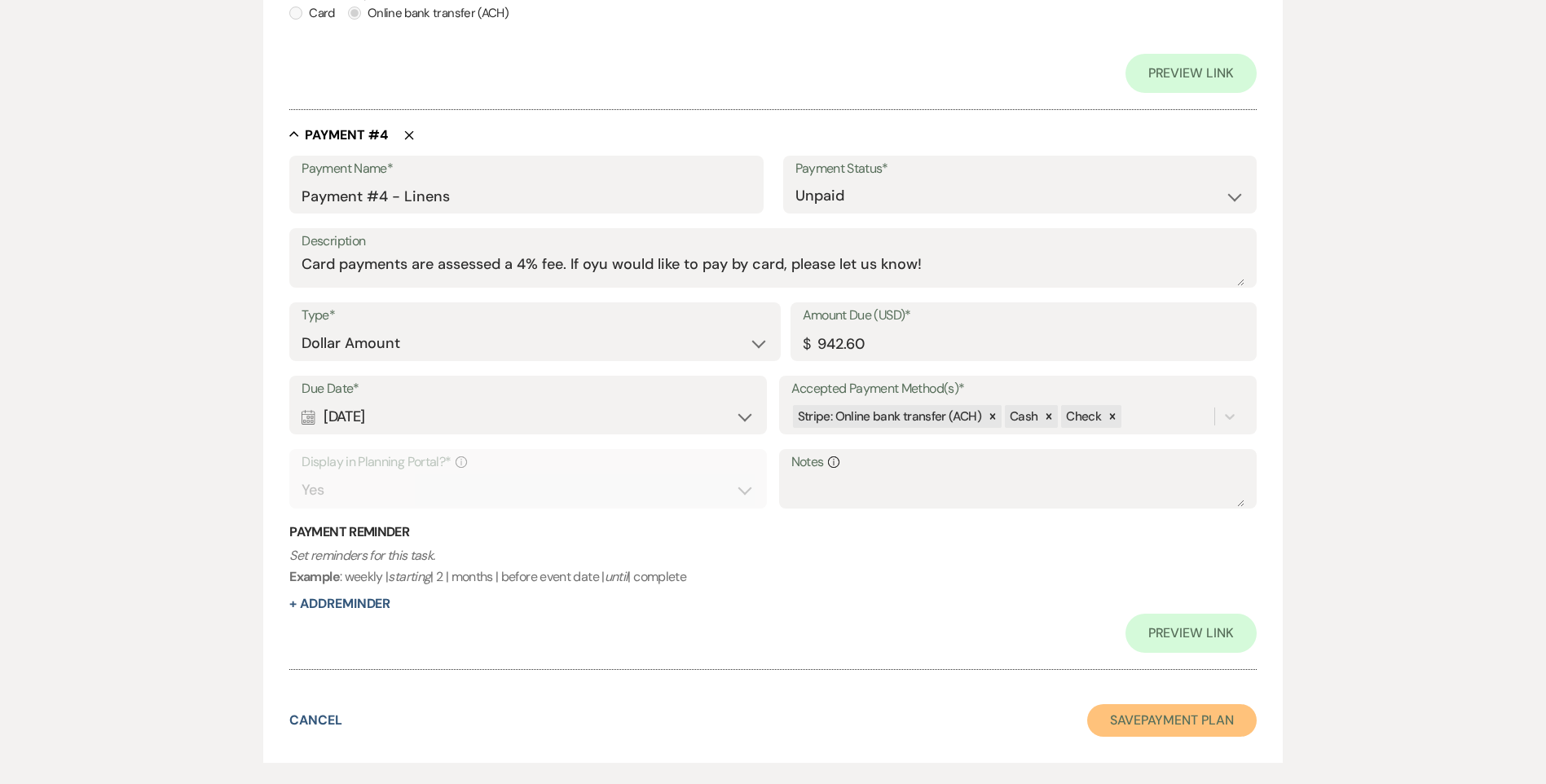
click at [1120, 715] on button "Save Payment Plan" at bounding box center [1173, 720] width 170 height 33
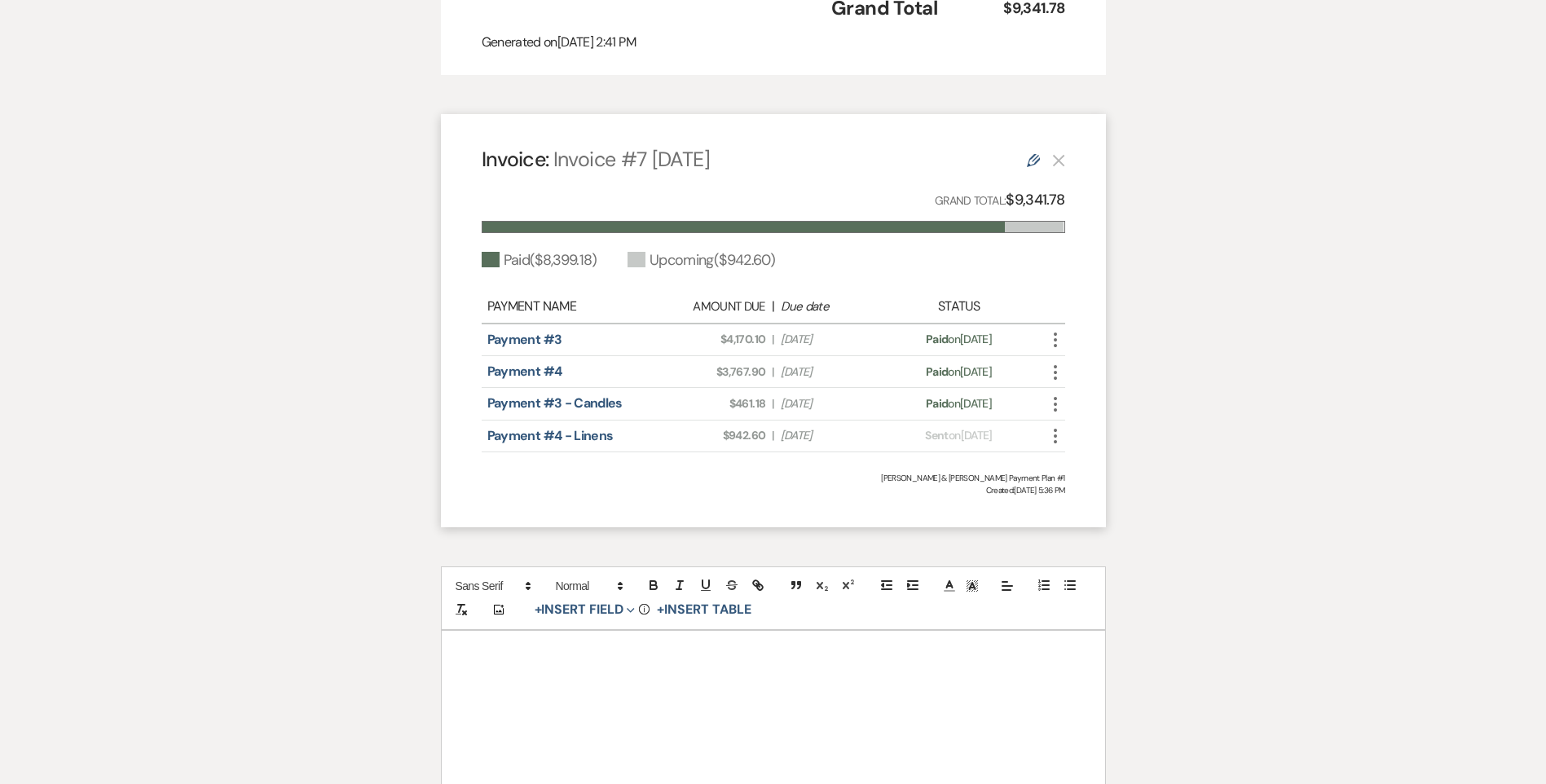
scroll to position [1899, 0]
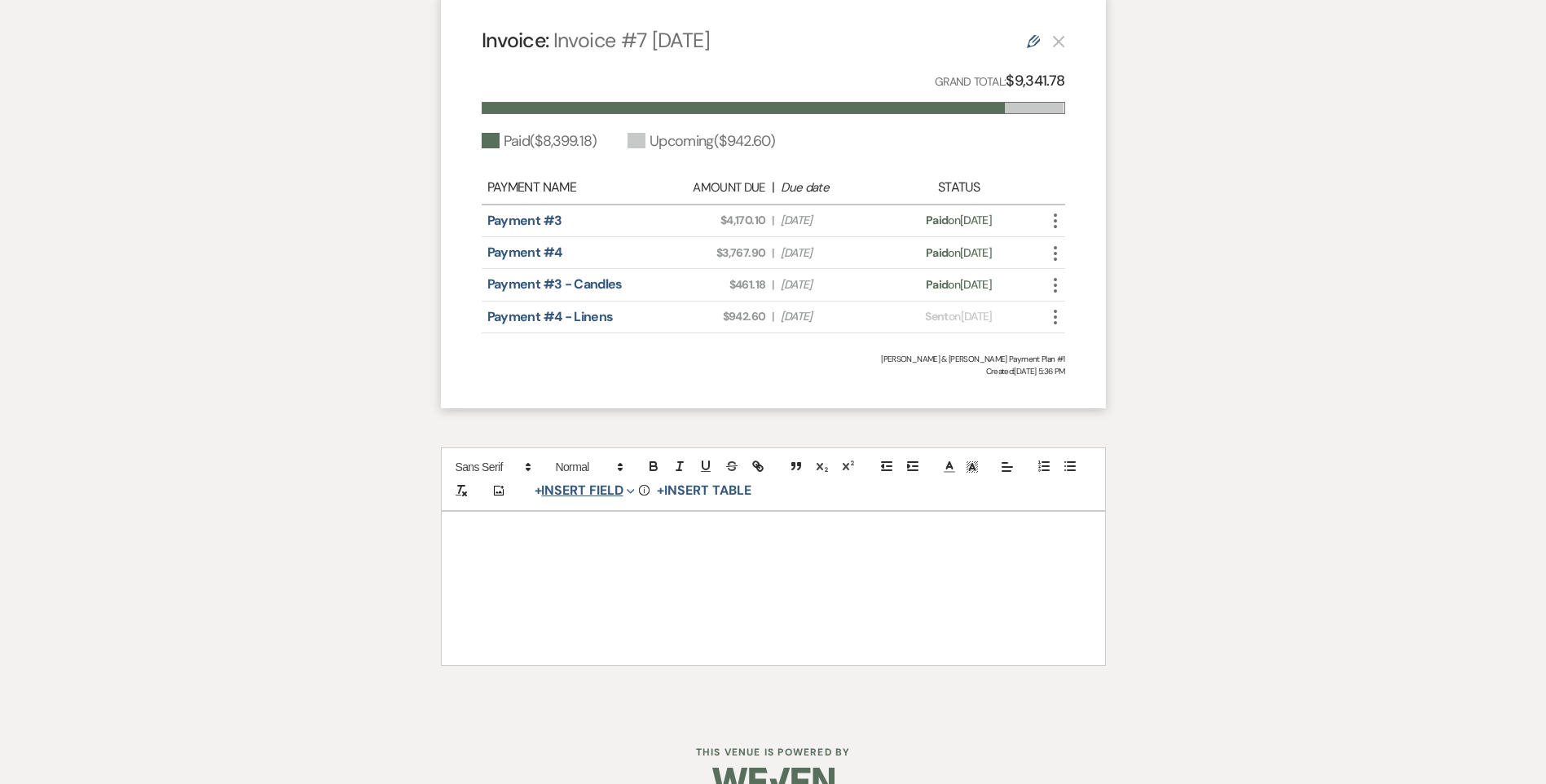
click at [557, 480] on button "+ Insert Field Expand" at bounding box center [585, 490] width 113 height 20
click at [597, 569] on button "Signature Field" at bounding box center [588, 584] width 122 height 30
select select "signatureField"
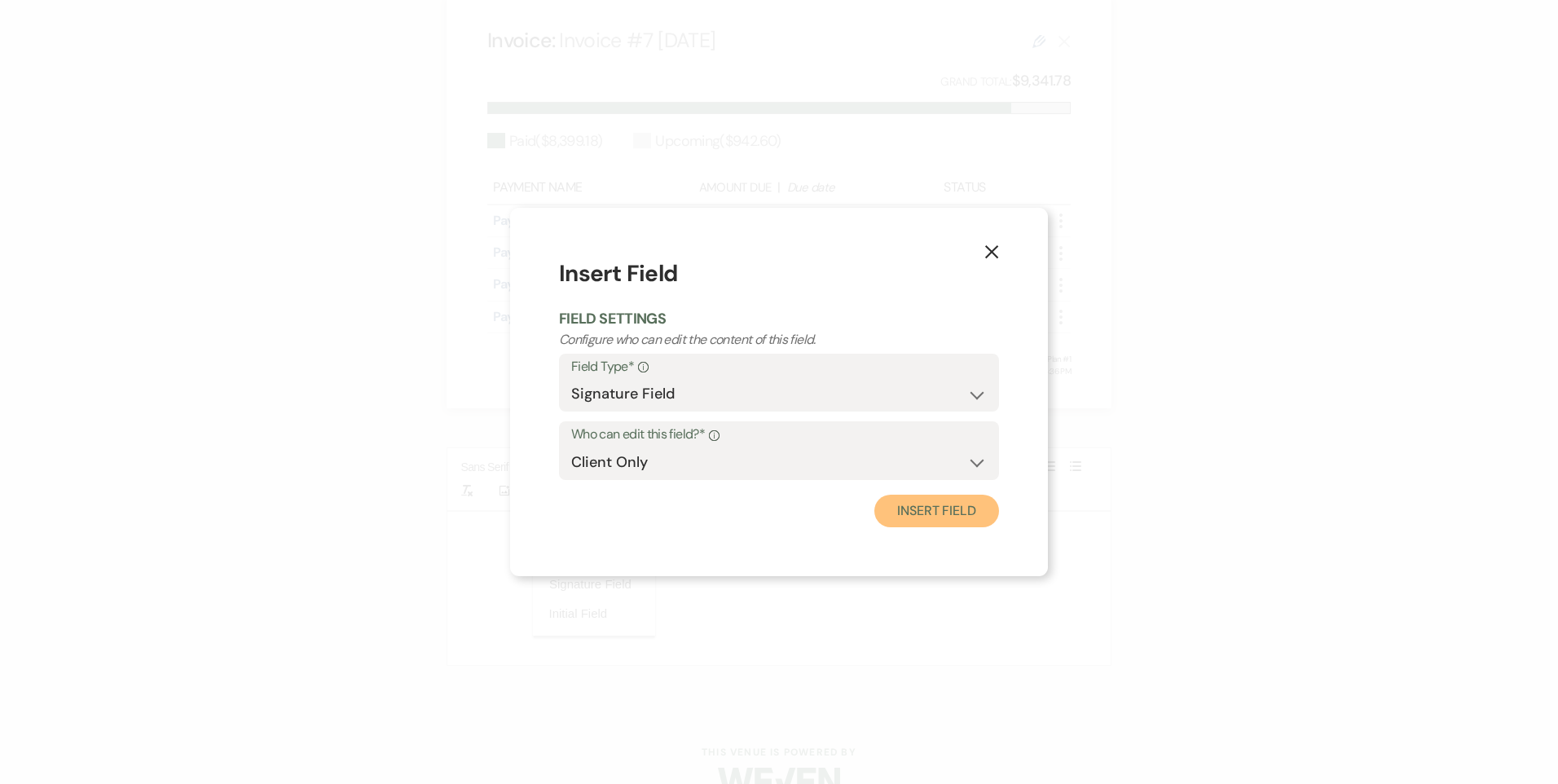
click at [965, 521] on button "Insert Field" at bounding box center [937, 510] width 125 height 33
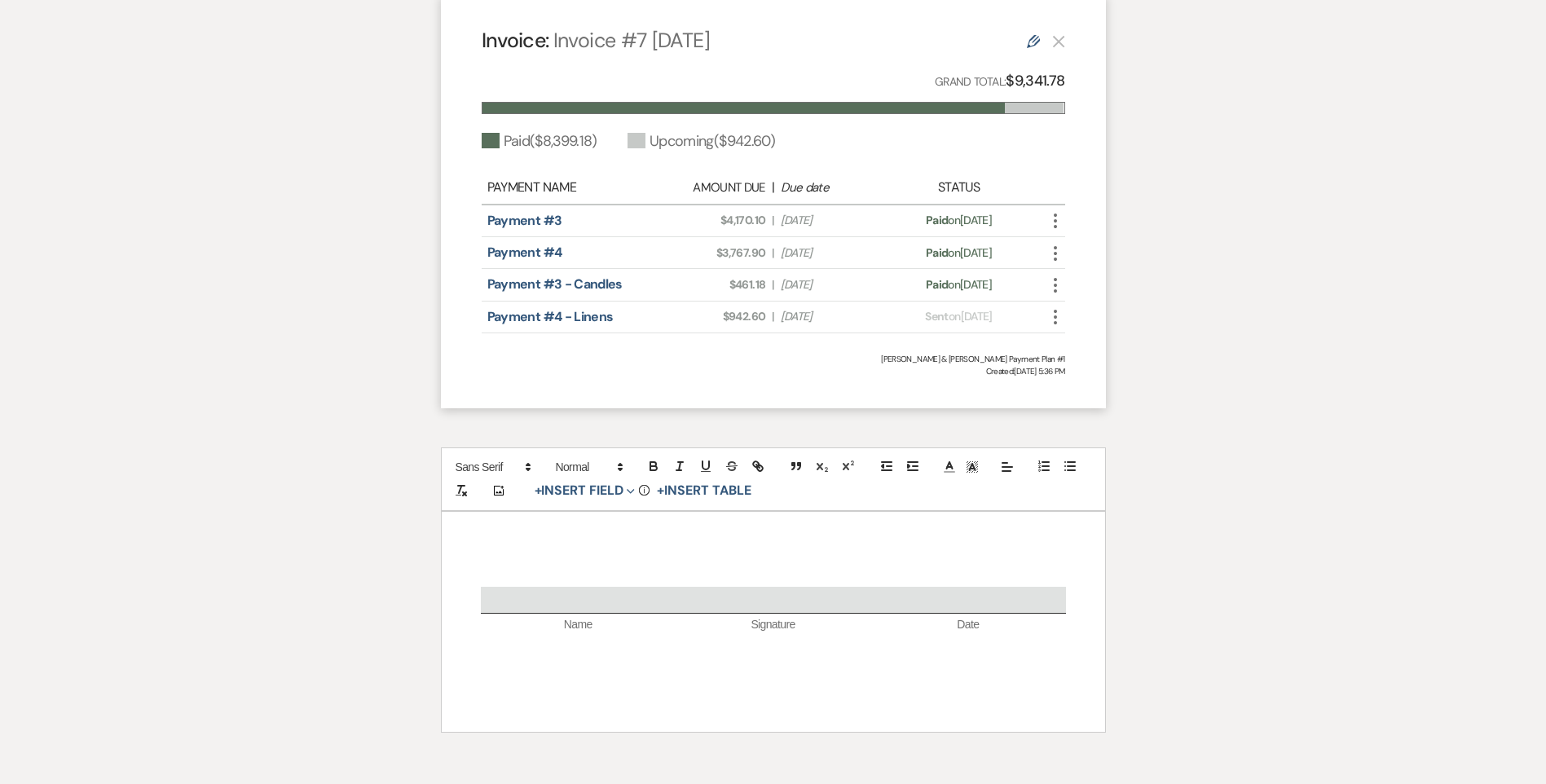
click at [868, 512] on div "Name Signature Date" at bounding box center [773, 622] width 663 height 220
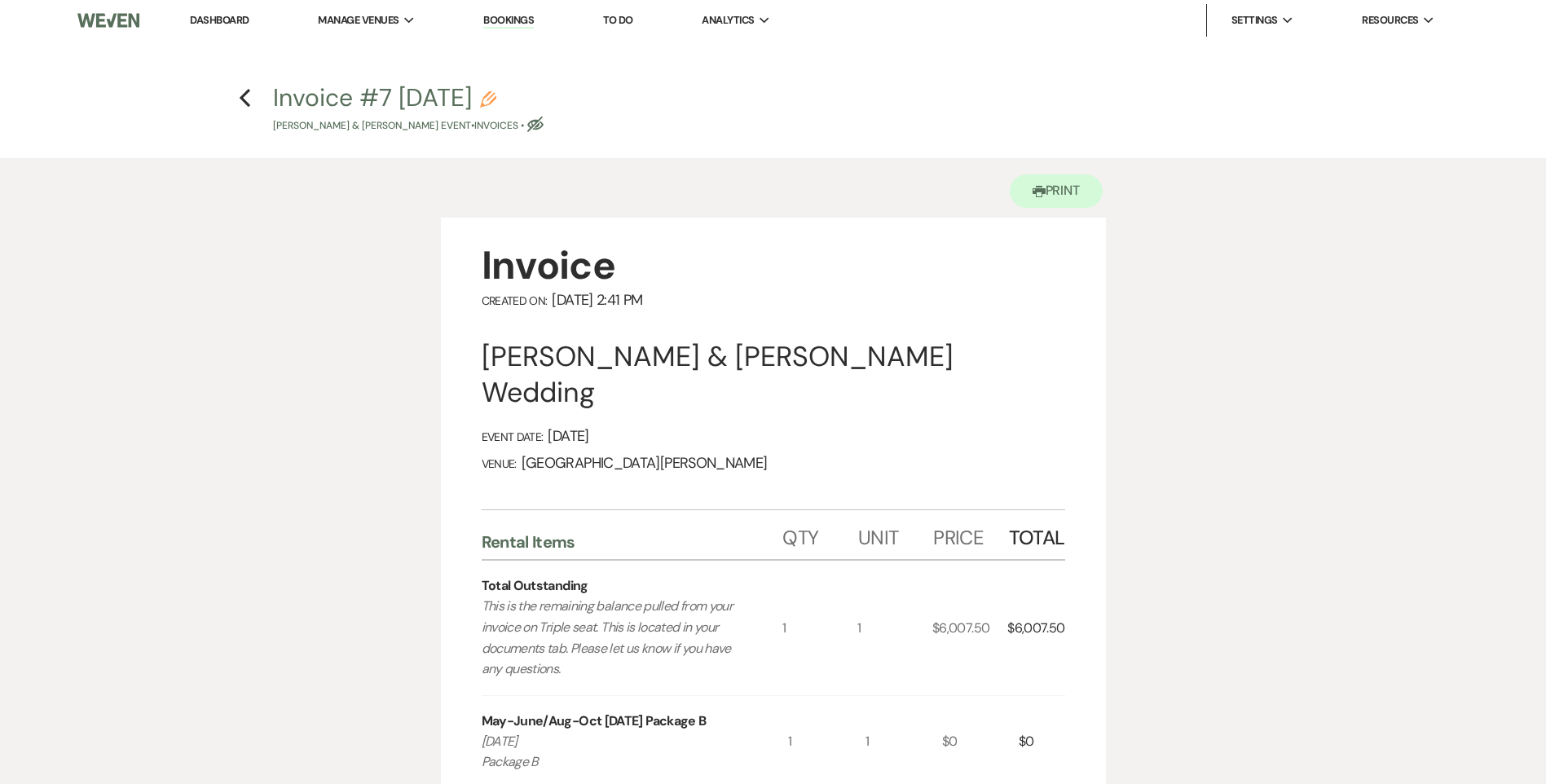
scroll to position [0, 0]
click at [238, 101] on icon "Previous" at bounding box center [244, 98] width 12 height 20
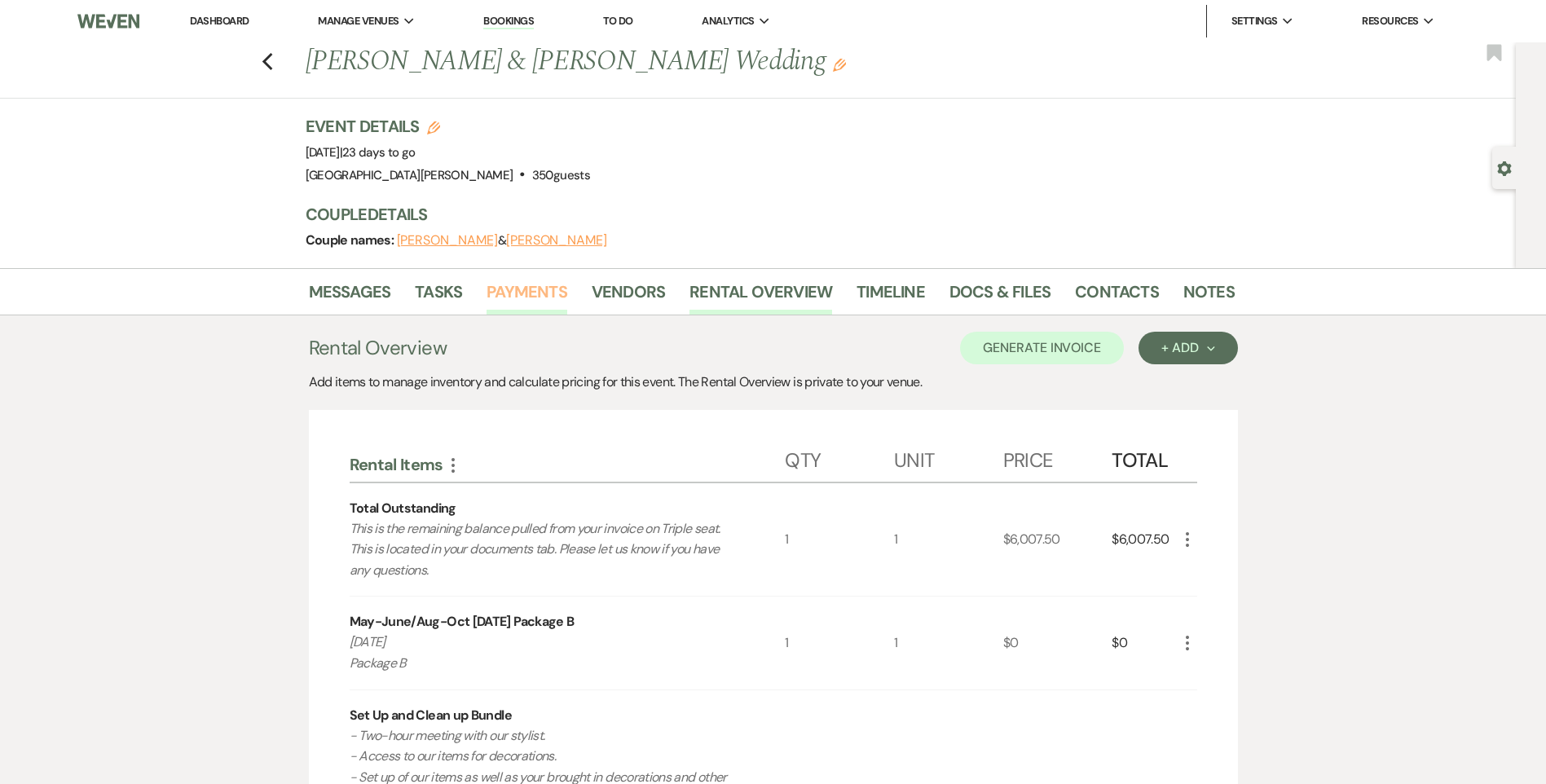
click at [553, 296] on link "Payments" at bounding box center [526, 296] width 81 height 36
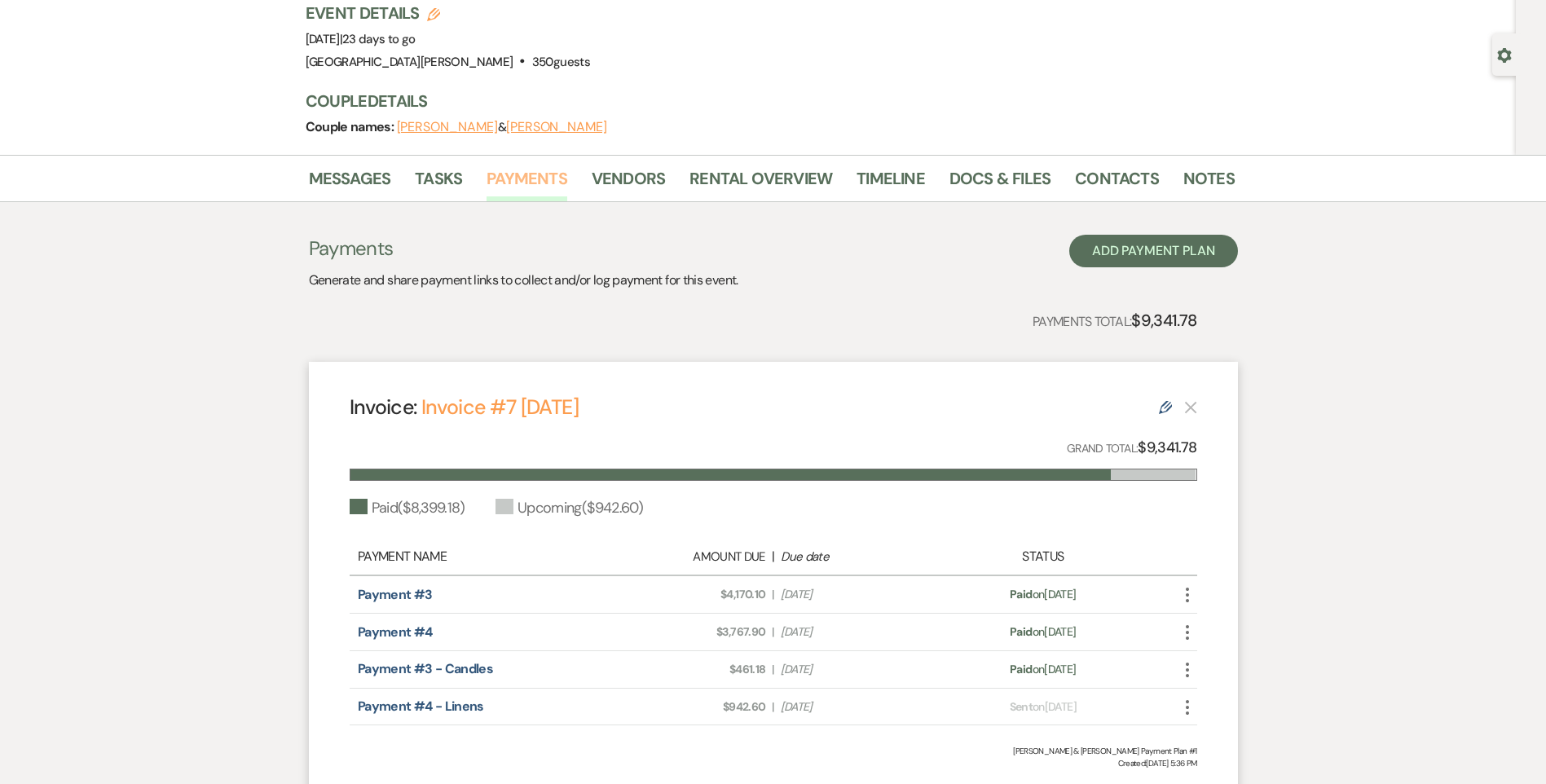
scroll to position [251, 0]
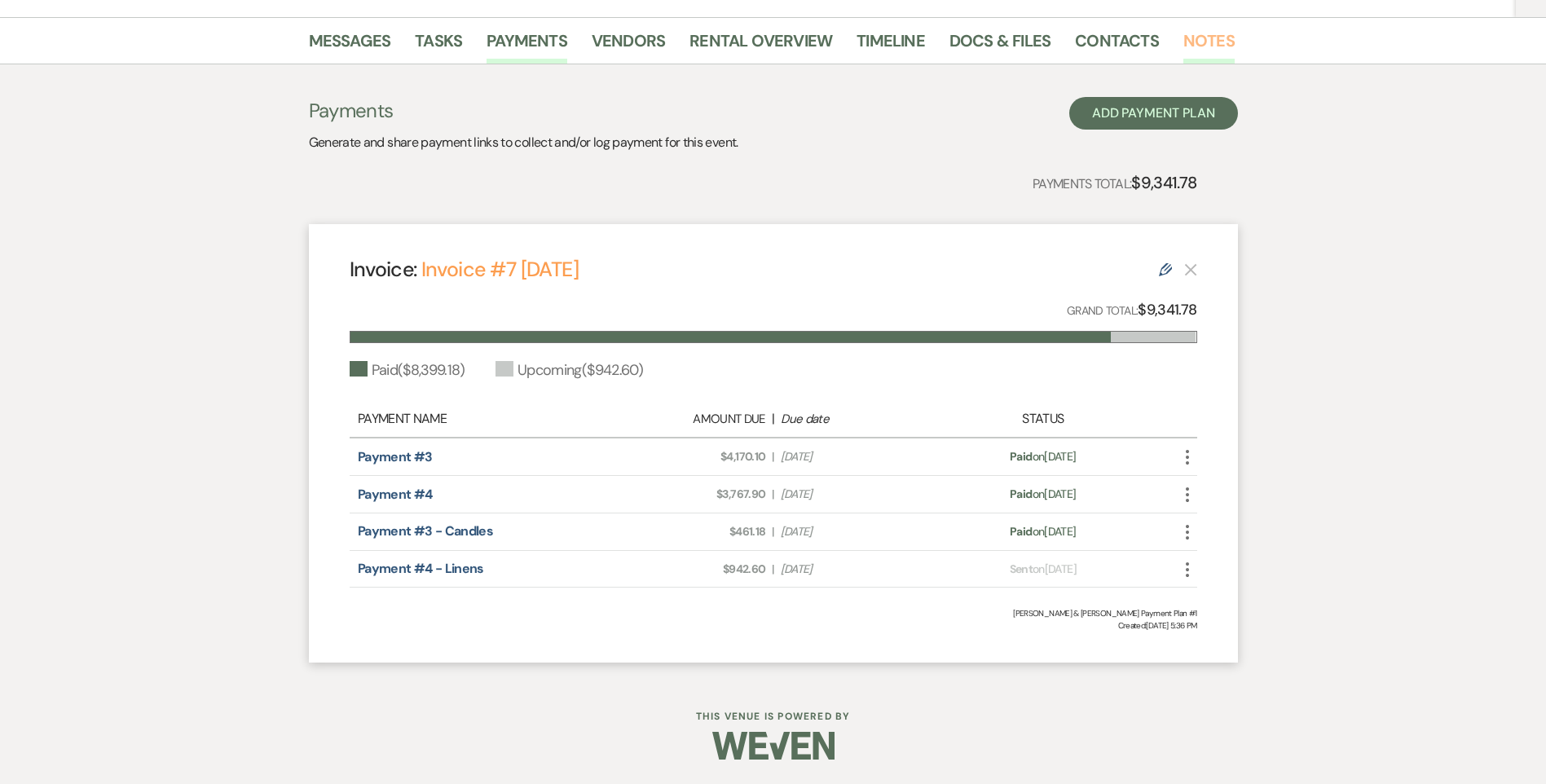
click at [1184, 33] on link "Notes" at bounding box center [1209, 46] width 51 height 36
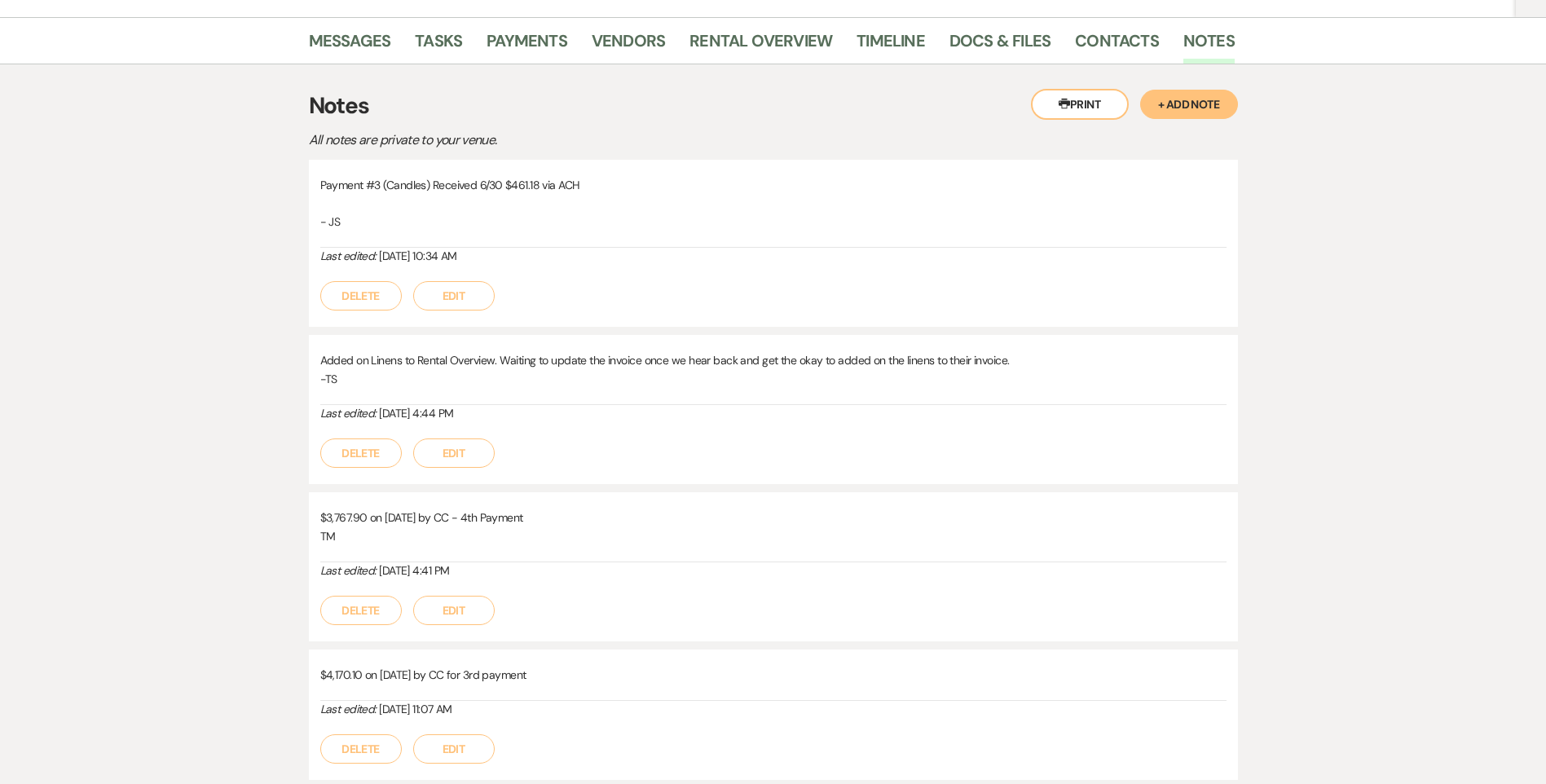
click at [1188, 101] on button "+ Add Note" at bounding box center [1188, 104] width 98 height 30
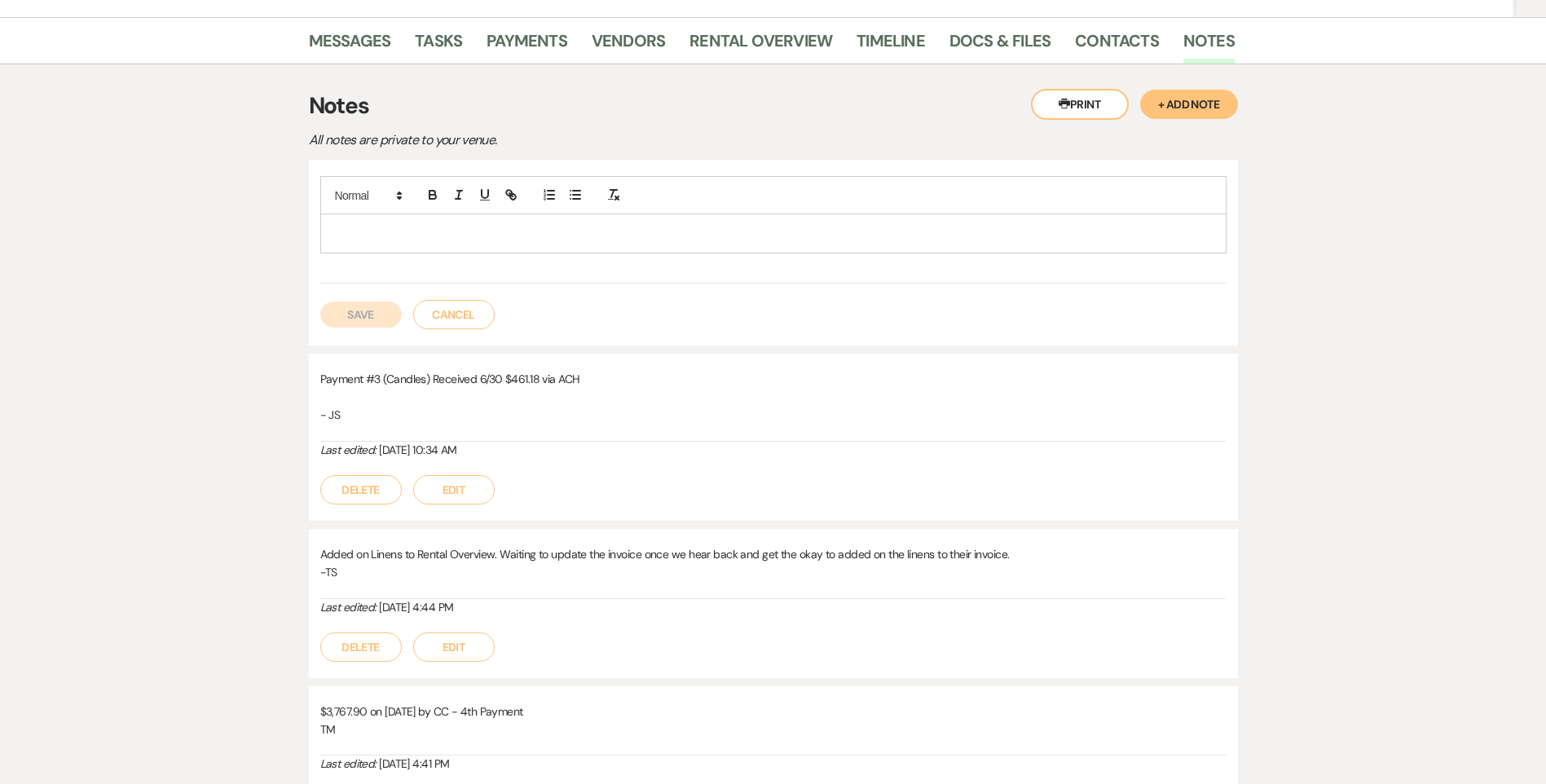
drag, startPoint x: 456, startPoint y: 232, endPoint x: 465, endPoint y: 232, distance: 9.0
click at [460, 232] on p at bounding box center [773, 233] width 880 height 18
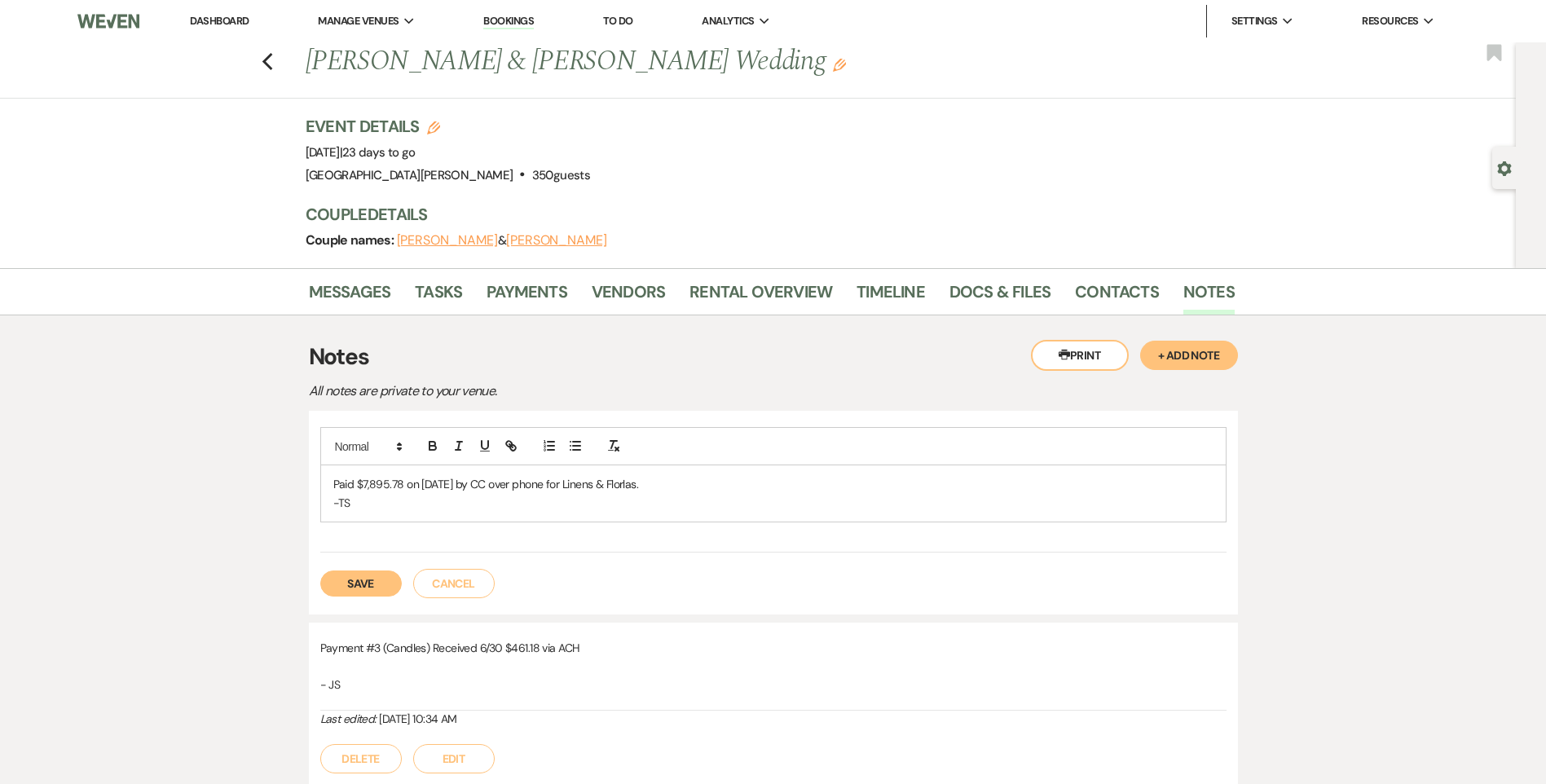
drag, startPoint x: 658, startPoint y: 486, endPoint x: 319, endPoint y: 465, distance: 339.6
click at [320, 464] on div "Paid $7,895.78 on 8/13/25 by CC over phone for Linens & Florlas. -TS" at bounding box center [773, 475] width 906 height 95
copy p "Paid $7,895.78 on 8/13/25 by CC over phone for Linens & Florlas."
click at [382, 580] on button "Save" at bounding box center [361, 584] width 82 height 26
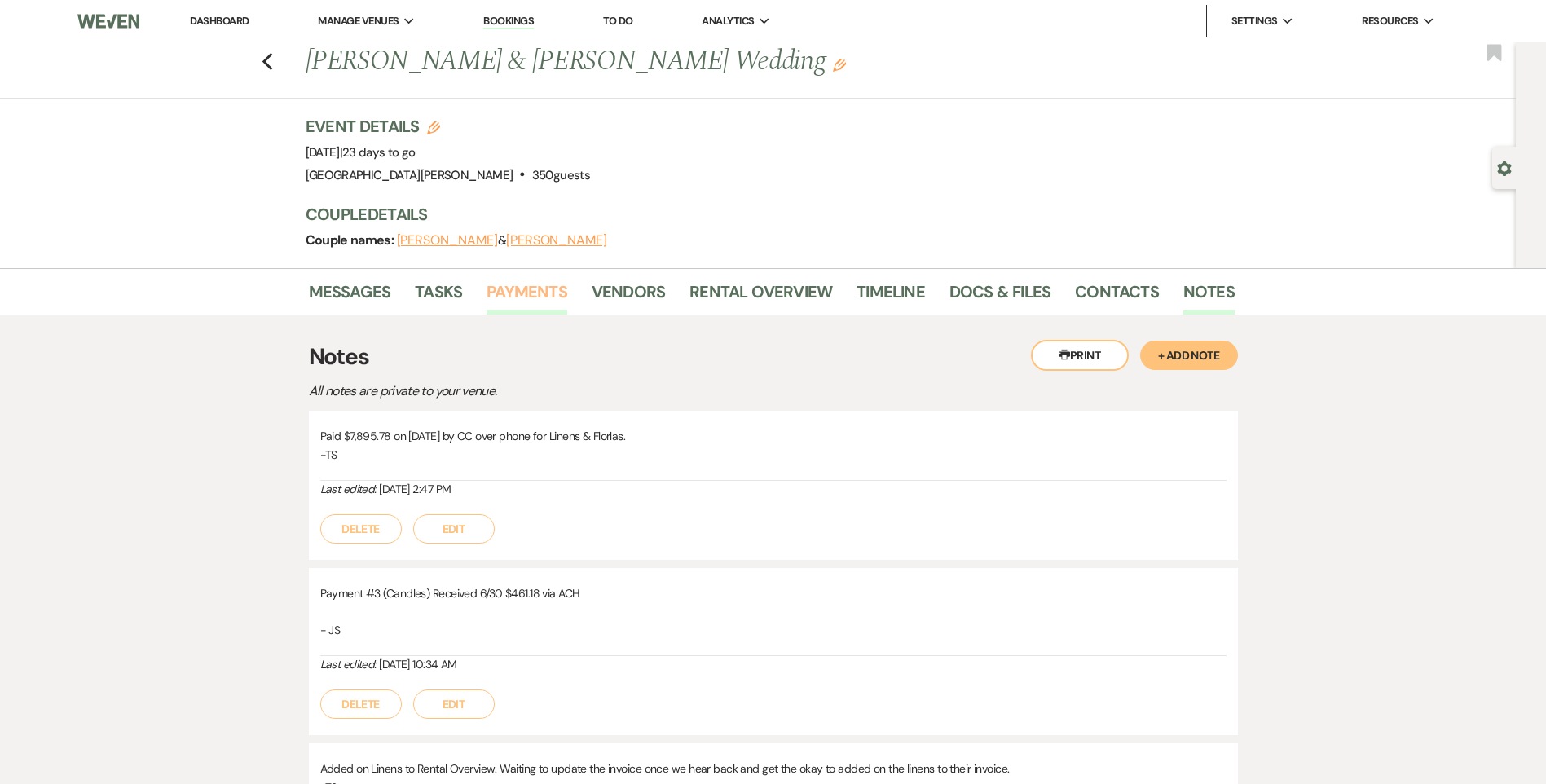
click at [555, 295] on link "Payments" at bounding box center [526, 296] width 81 height 36
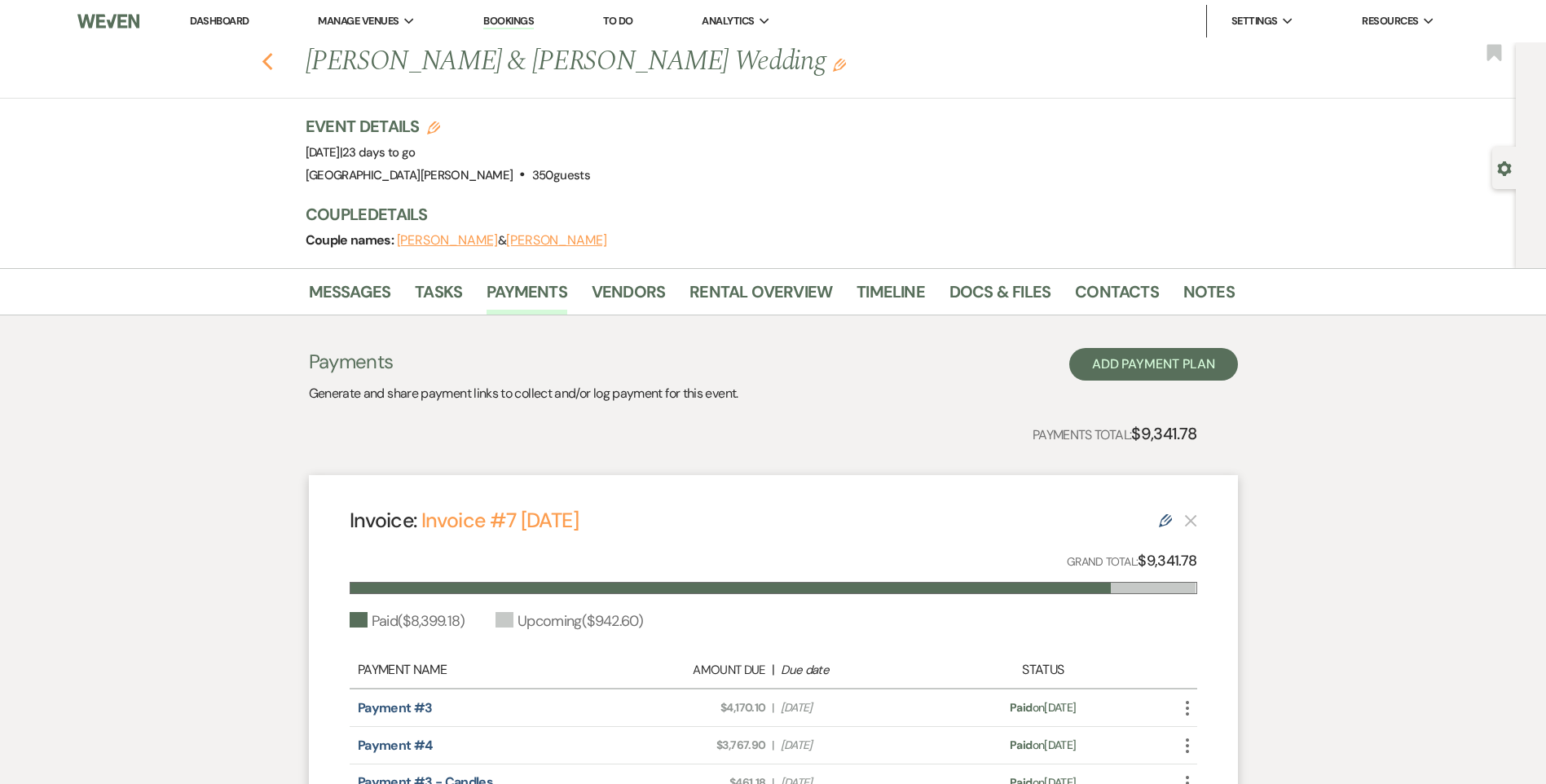
click at [269, 65] on icon "Previous" at bounding box center [267, 61] width 12 height 20
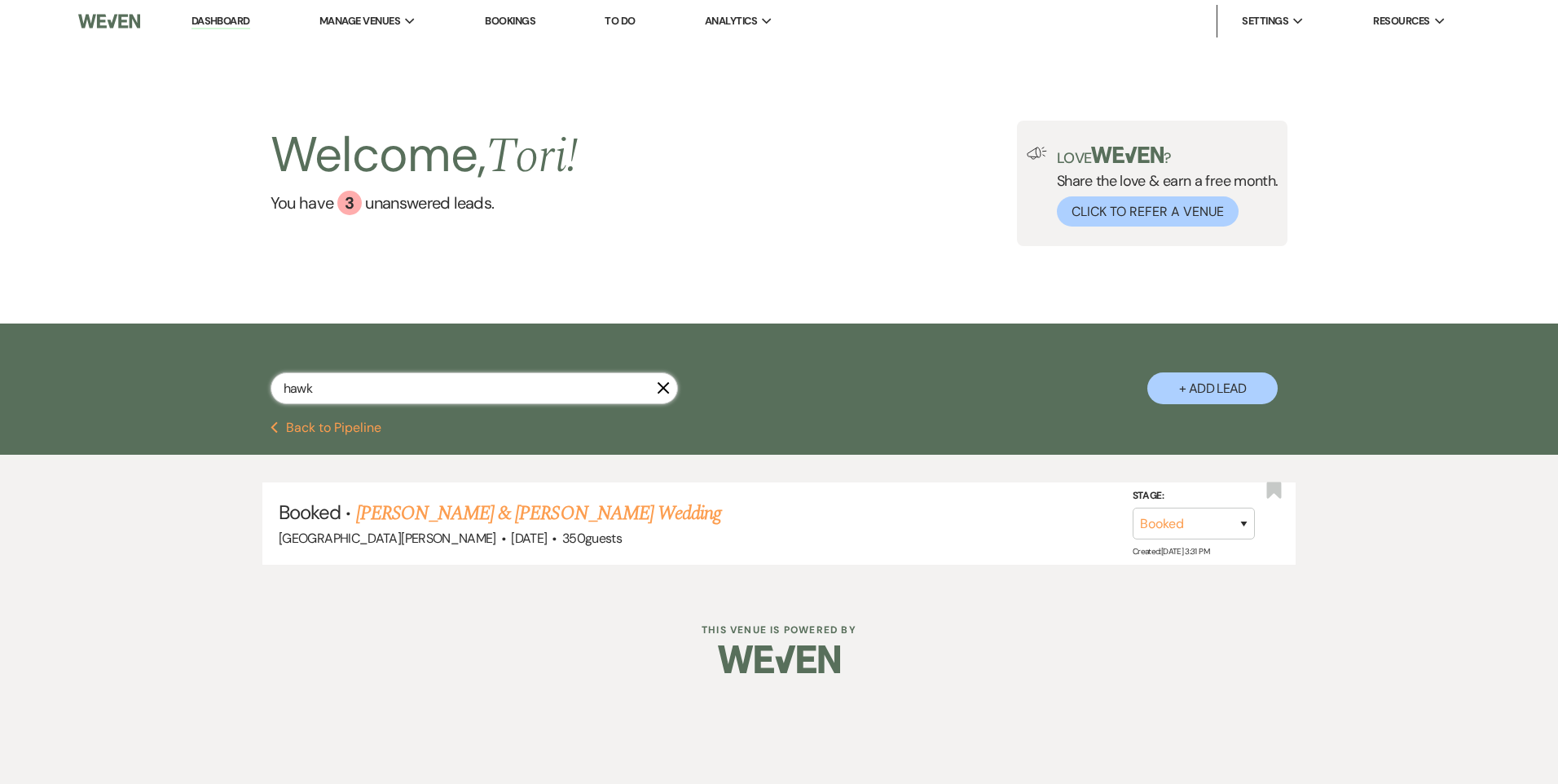
drag, startPoint x: 354, startPoint y: 389, endPoint x: 238, endPoint y: 421, distance: 120.3
click at [240, 420] on div "hawk X + Add Lead" at bounding box center [779, 372] width 1558 height 98
type input "8/16"
click at [401, 514] on link "Reagan Clark & Wyatt Evans's Wedding" at bounding box center [538, 514] width 365 height 30
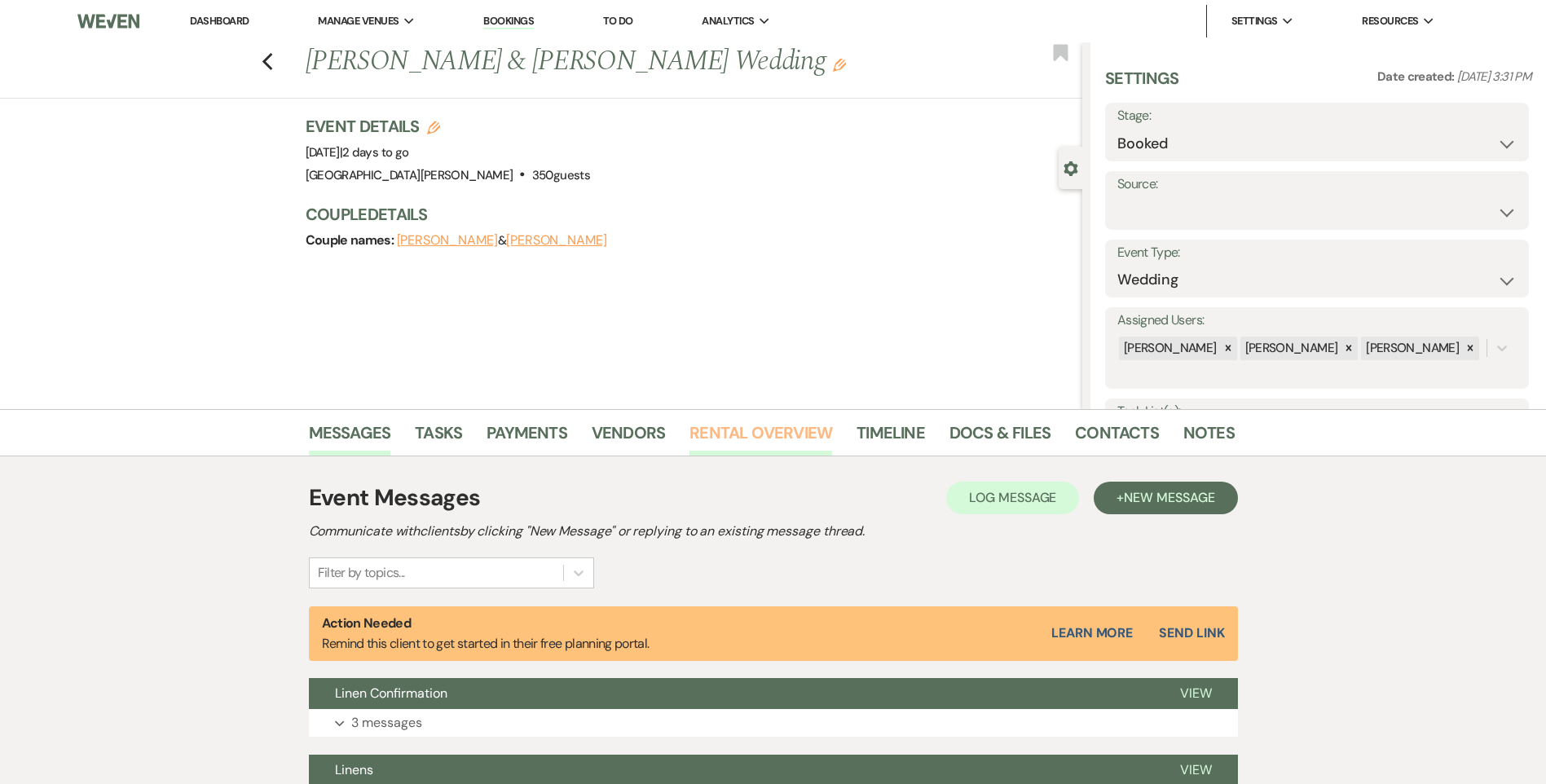
click at [730, 434] on link "Rental Overview" at bounding box center [760, 438] width 142 height 36
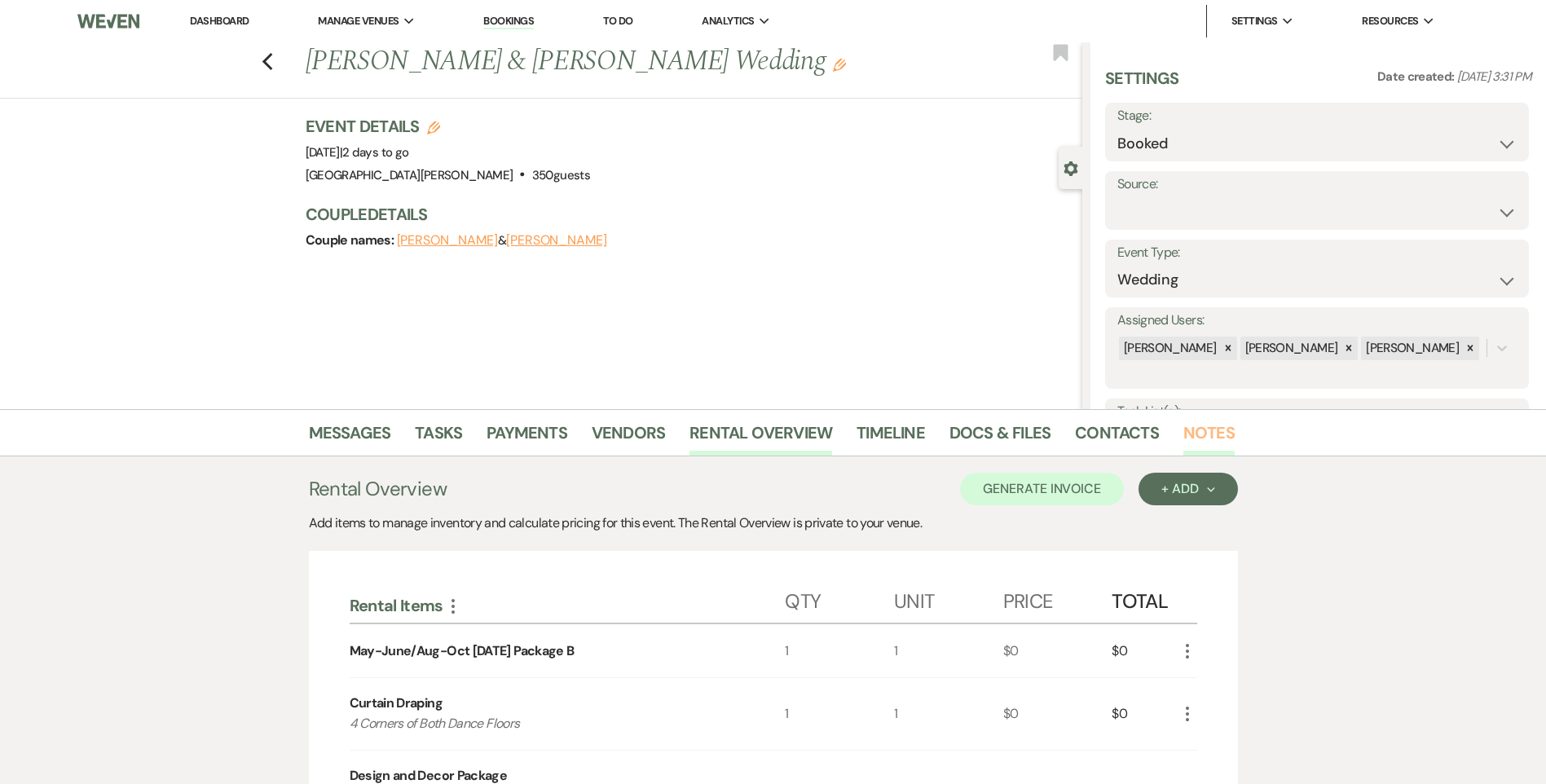
click at [1195, 430] on link "Notes" at bounding box center [1209, 438] width 51 height 36
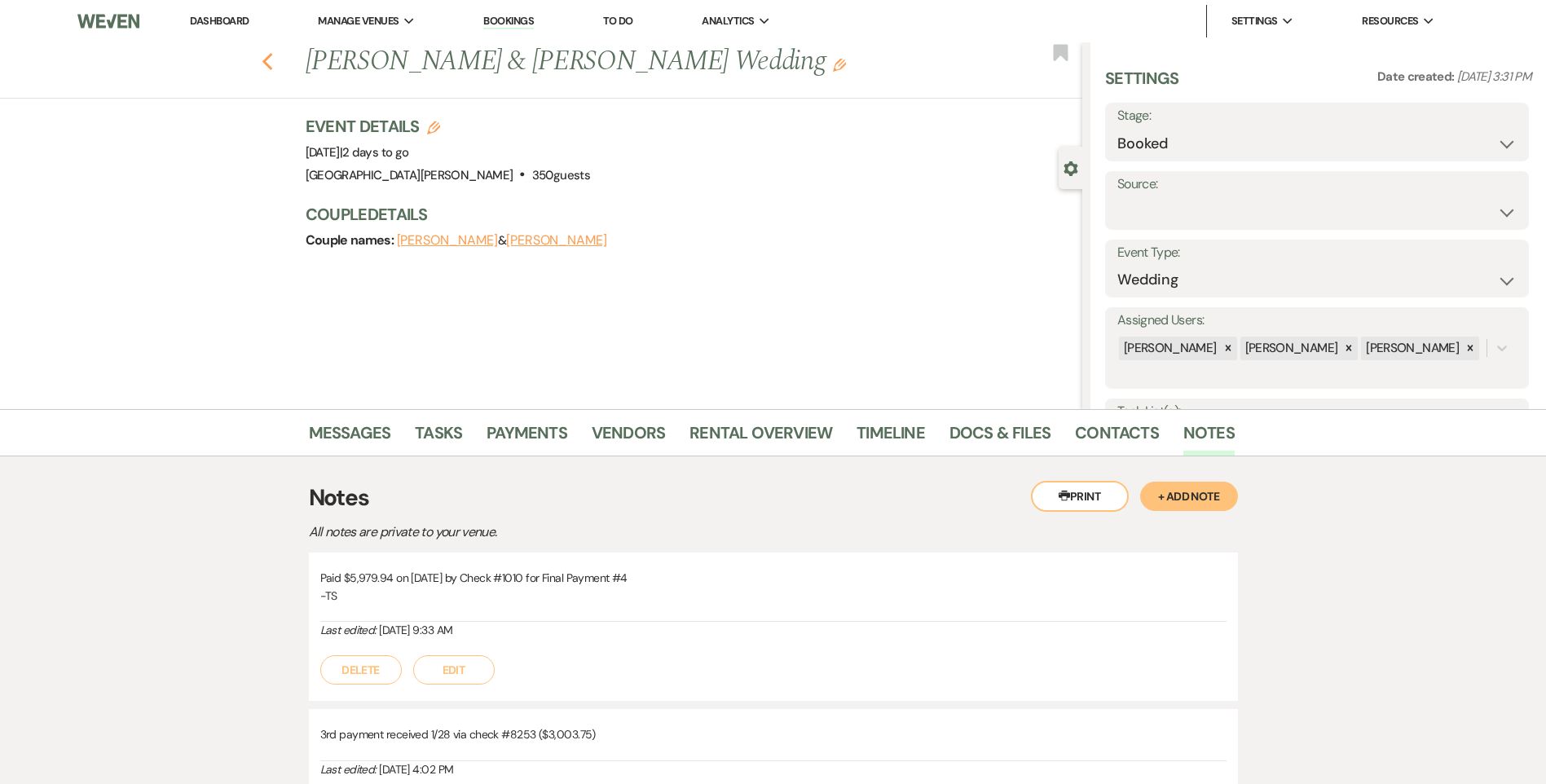
click at [272, 66] on use "button" at bounding box center [266, 61] width 10 height 18
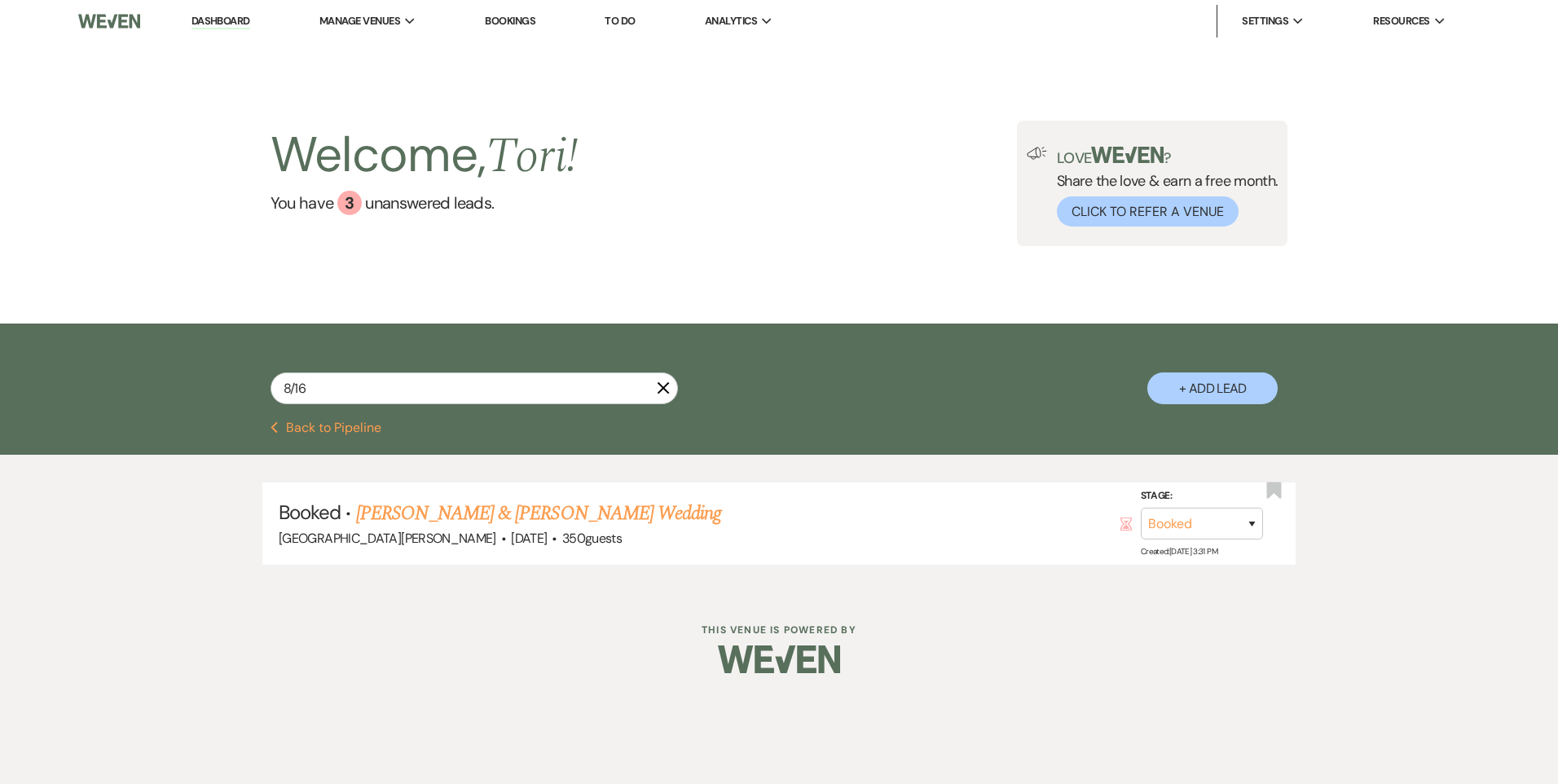
click at [666, 387] on icon "X" at bounding box center [663, 388] width 13 height 13
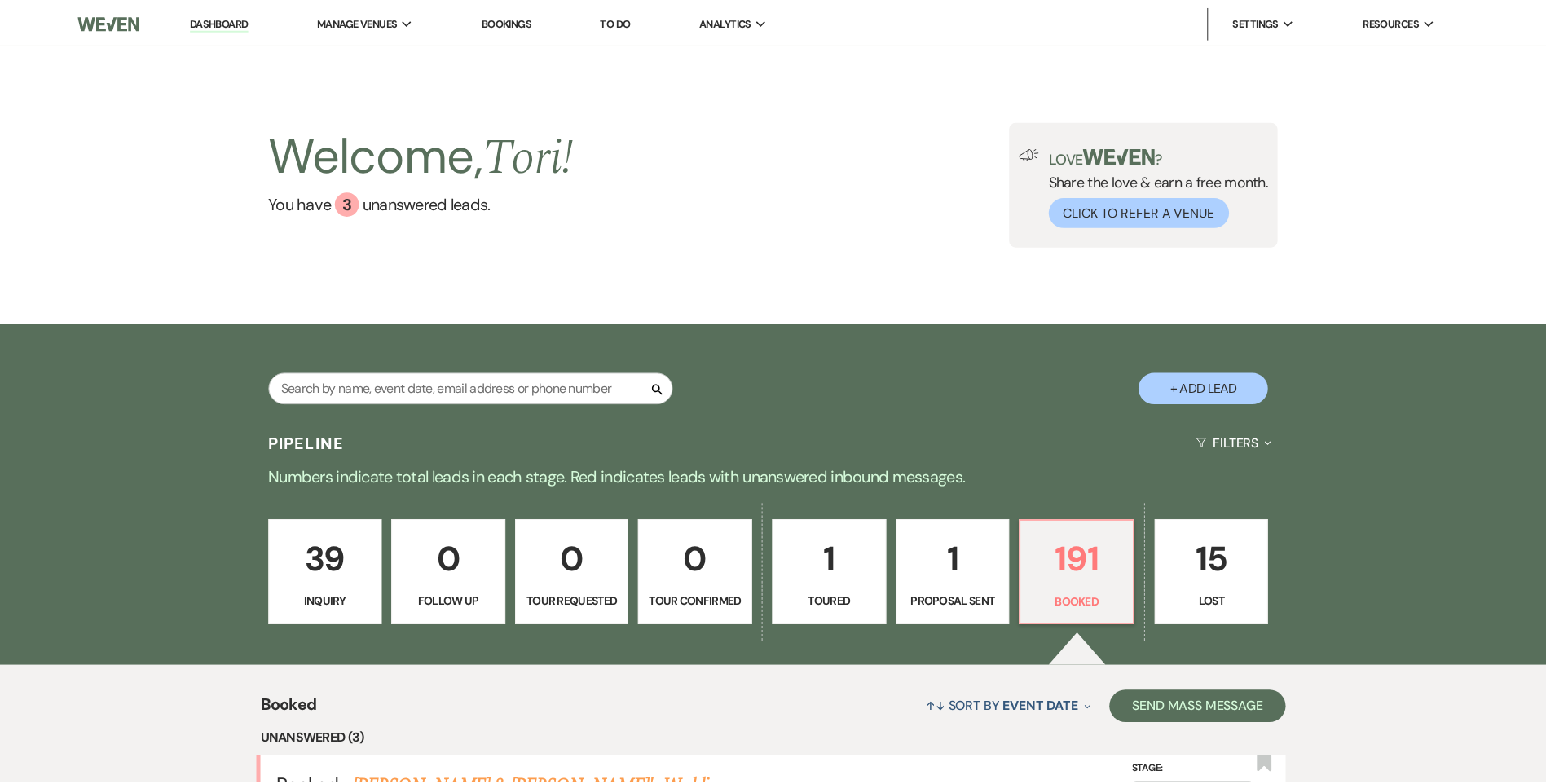
scroll to position [326, 0]
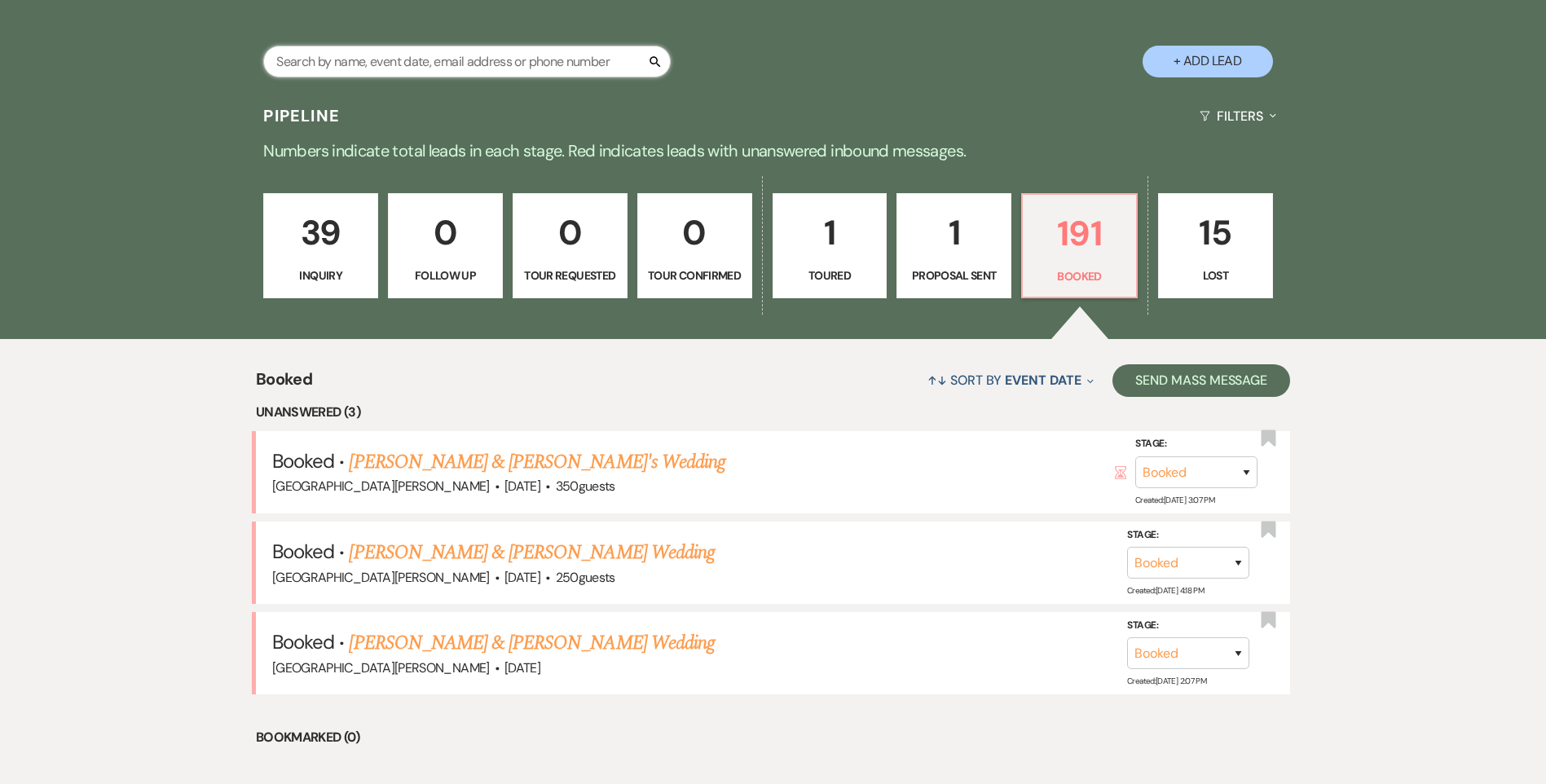
click at [352, 67] on input "text" at bounding box center [468, 61] width 408 height 32
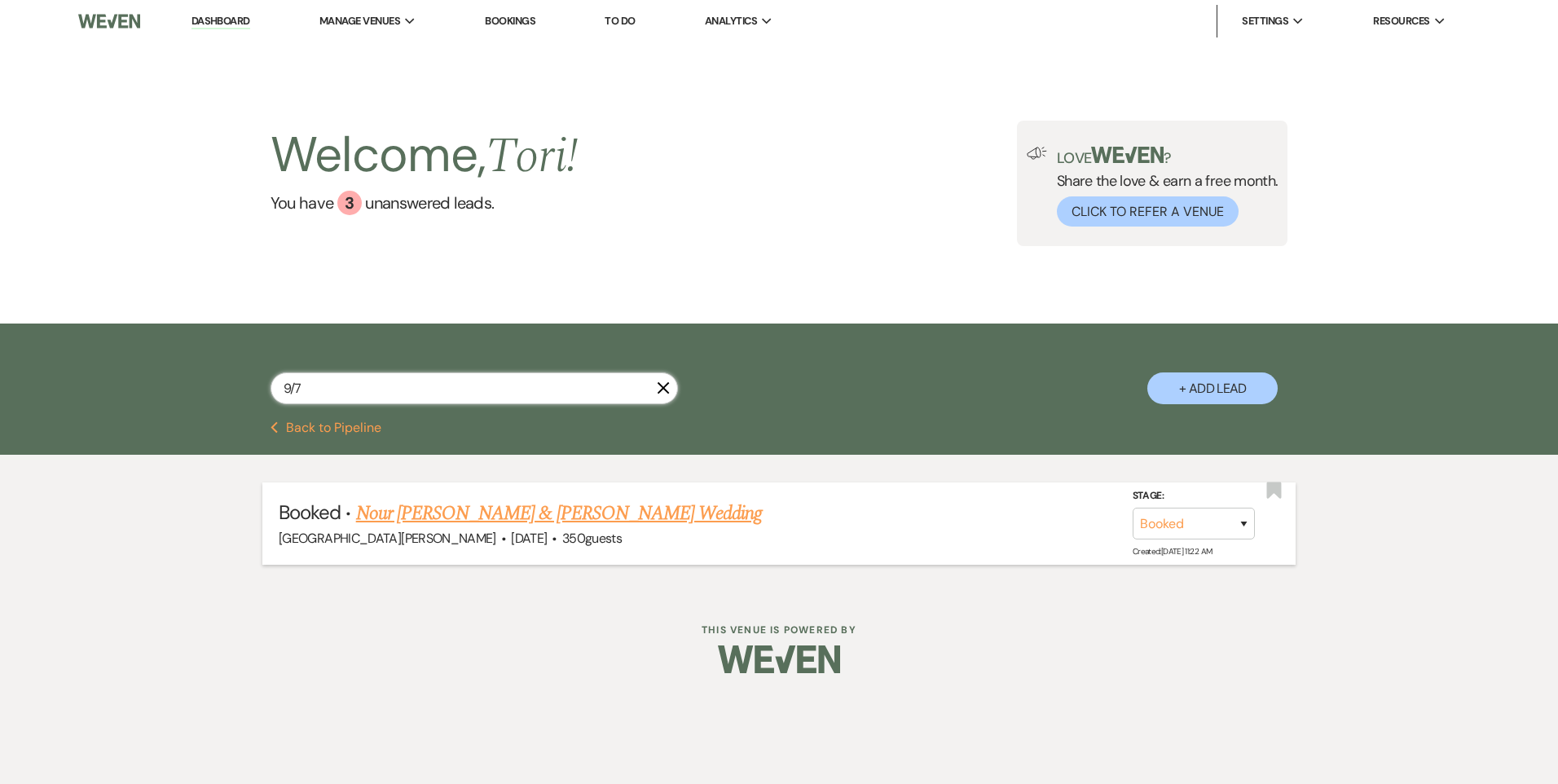
type input "9/7"
click at [440, 511] on link "Nour Al kamal & Ahmad Khodr's Wedding" at bounding box center [559, 514] width 407 height 30
